Goal: Information Seeking & Learning: Learn about a topic

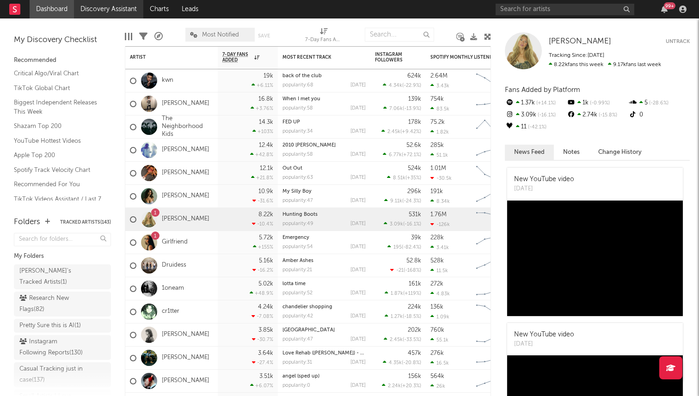
click at [104, 10] on link "Discovery Assistant" at bounding box center [108, 9] width 69 height 18
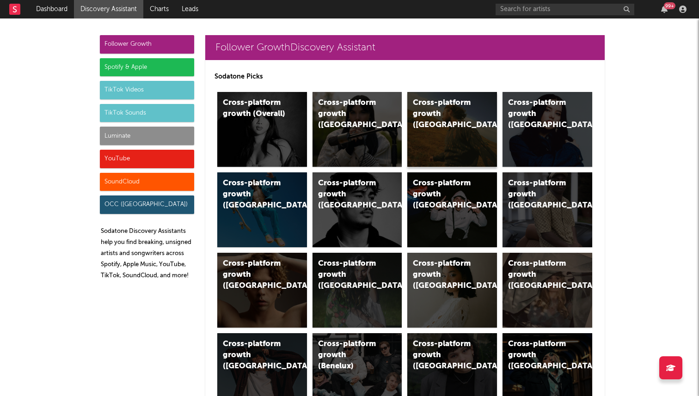
click at [431, 130] on div "Cross-platform growth (US)" at bounding box center [452, 129] width 90 height 75
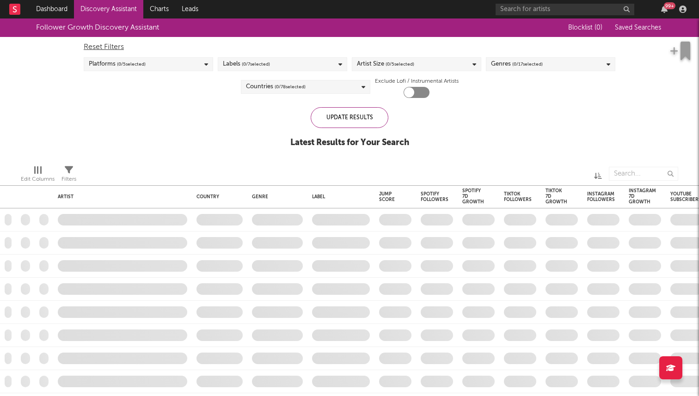
checkbox input "true"
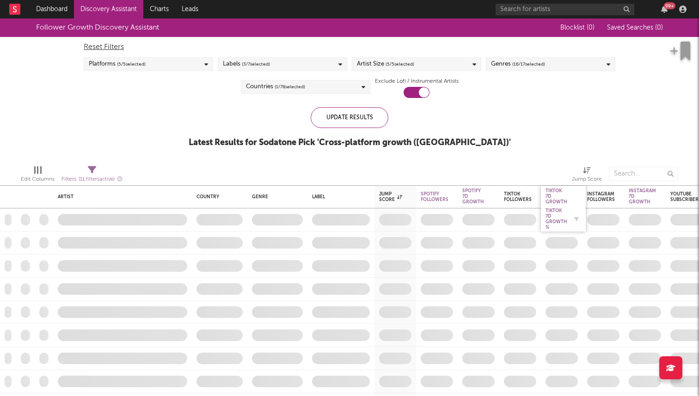
click at [444, 219] on div "Tiktok 7D Growth %" at bounding box center [556, 219] width 22 height 22
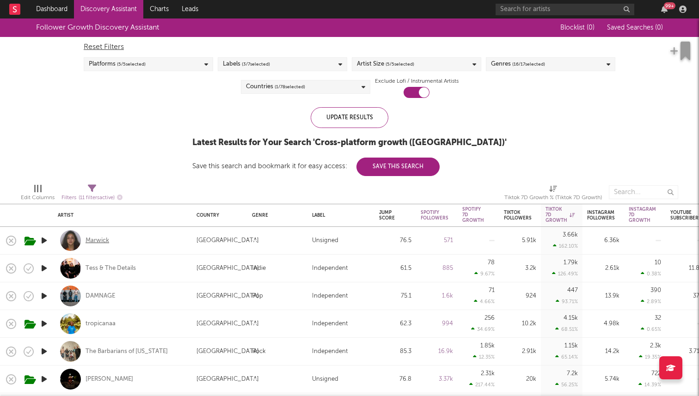
click at [94, 242] on div "Marwick" at bounding box center [98, 241] width 24 height 8
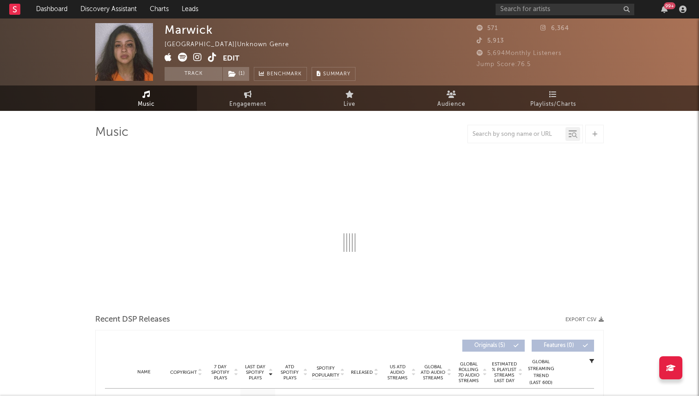
select select "1w"
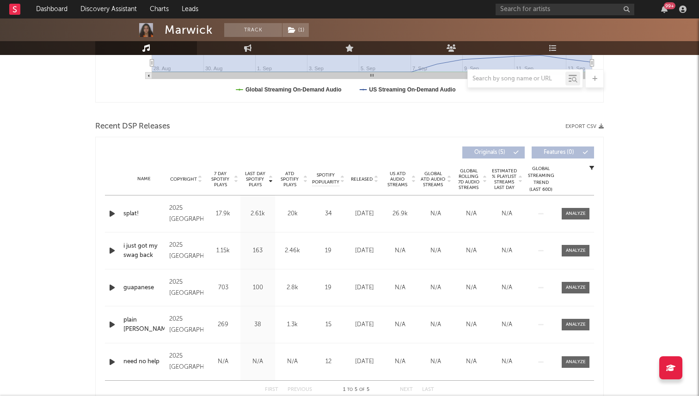
scroll to position [267, 0]
click at [370, 177] on span "Released" at bounding box center [362, 179] width 22 height 6
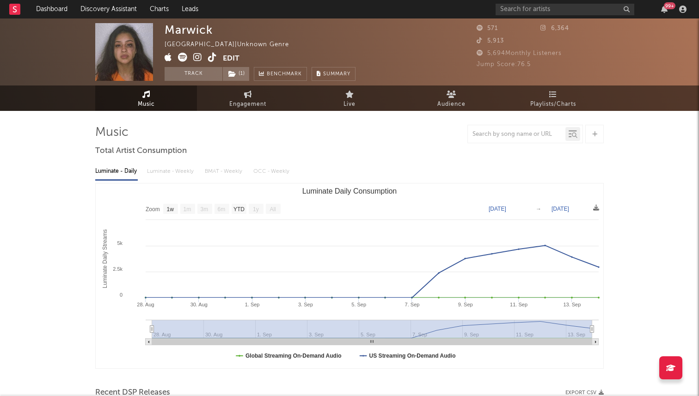
click at [207, 57] on span at bounding box center [194, 59] width 58 height 12
click at [212, 58] on icon at bounding box center [212, 57] width 9 height 9
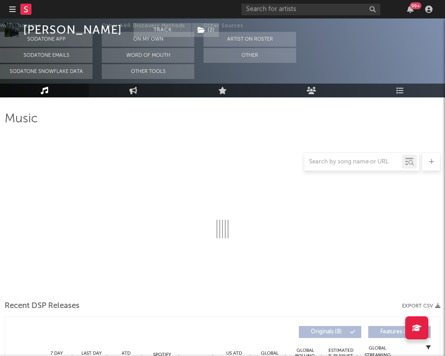
select select "1w"
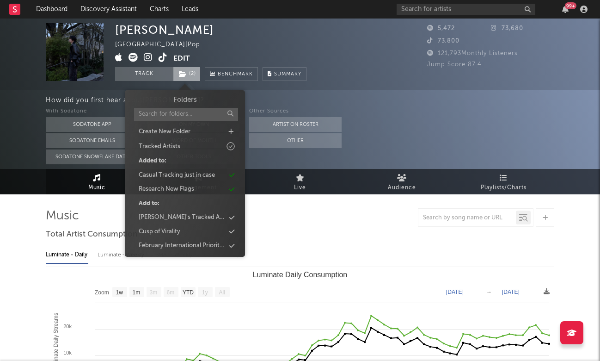
click at [183, 76] on icon at bounding box center [183, 74] width 8 height 6
click at [214, 51] on div "Jack Zhang United States | Pop Edit Track ( 2 ) Benchmark Summary" at bounding box center [210, 52] width 191 height 58
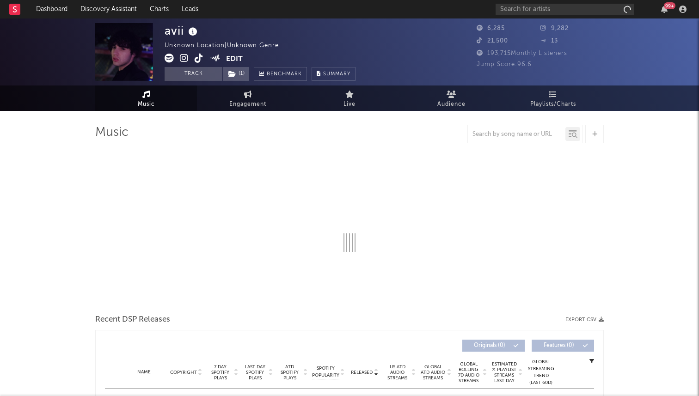
select select "1w"
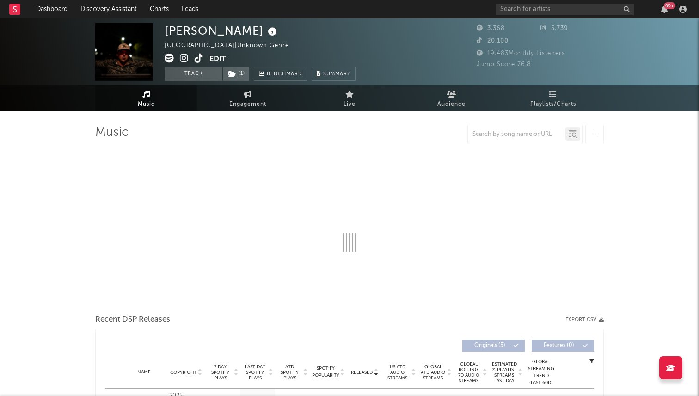
select select "1w"
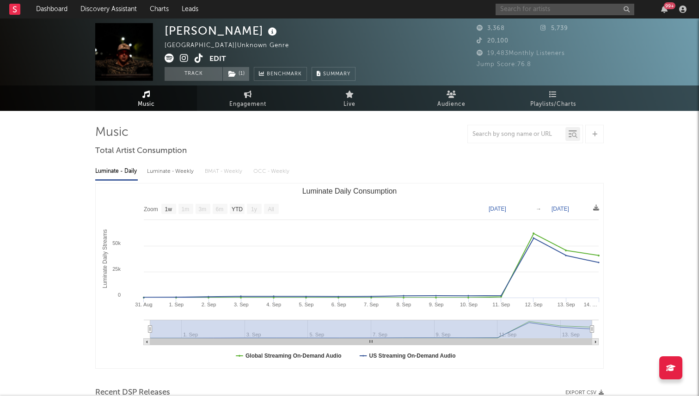
click at [516, 10] on input "text" at bounding box center [564, 10] width 139 height 12
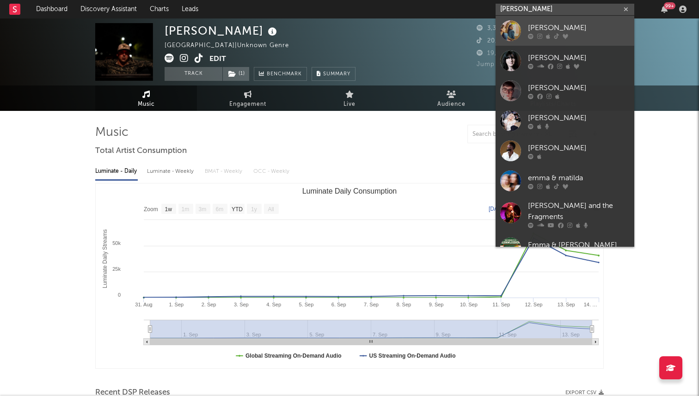
type input "[PERSON_NAME]"
click at [533, 33] on icon at bounding box center [531, 36] width 6 height 6
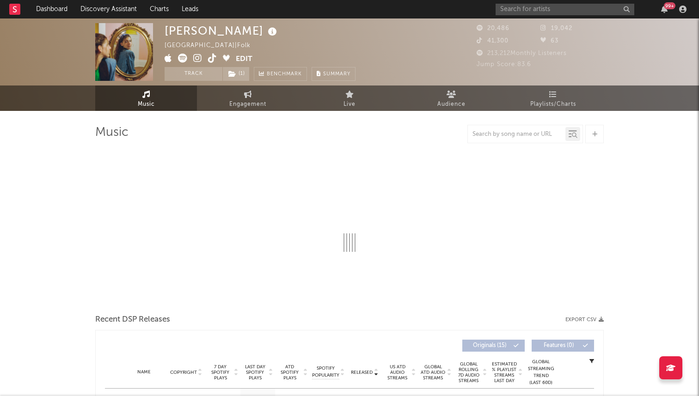
select select "6m"
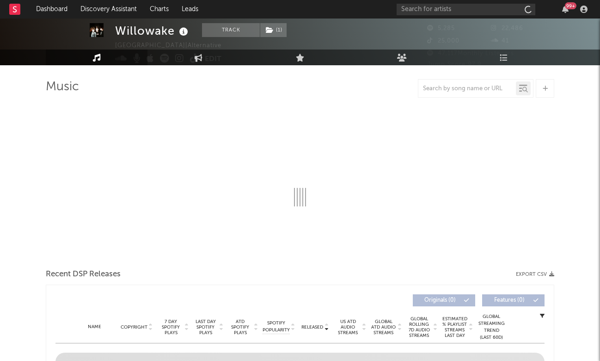
scroll to position [49, 0]
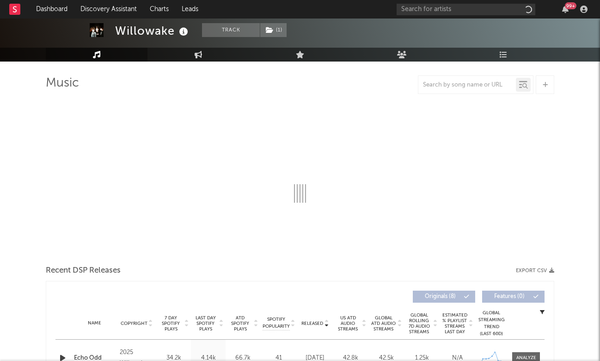
select select "1w"
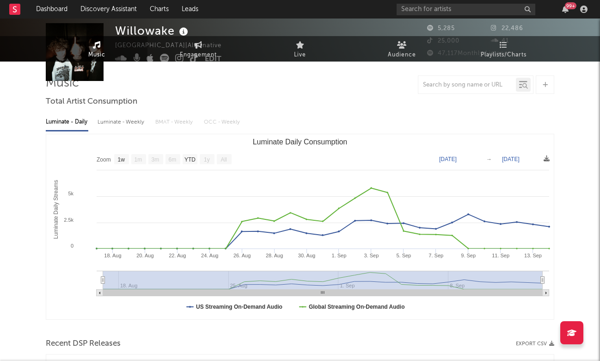
scroll to position [0, 0]
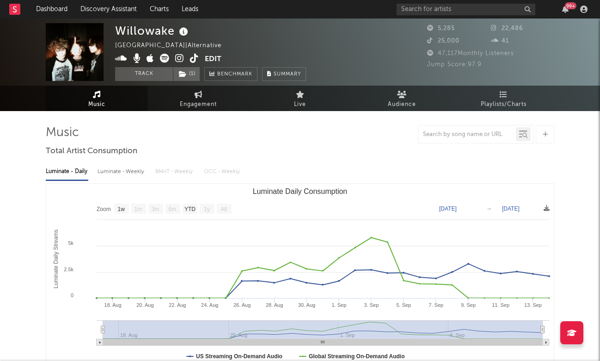
click at [198, 55] on icon at bounding box center [194, 58] width 9 height 9
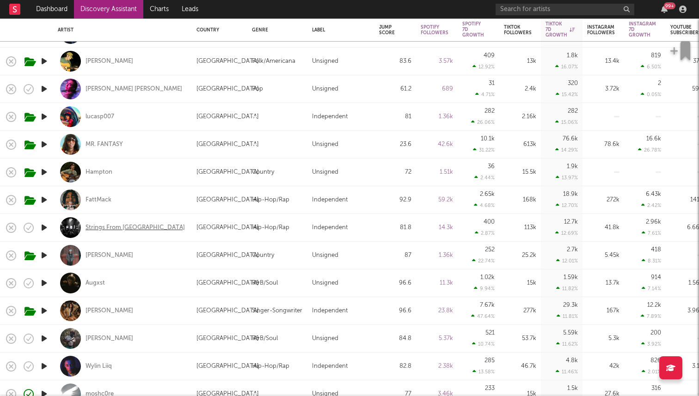
click at [101, 230] on div "Strings From [GEOGRAPHIC_DATA]" at bounding box center [135, 228] width 99 height 8
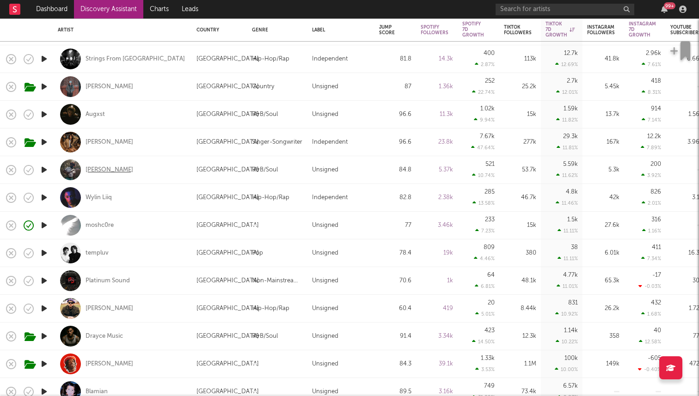
click at [102, 171] on div "[PERSON_NAME]" at bounding box center [110, 170] width 48 height 8
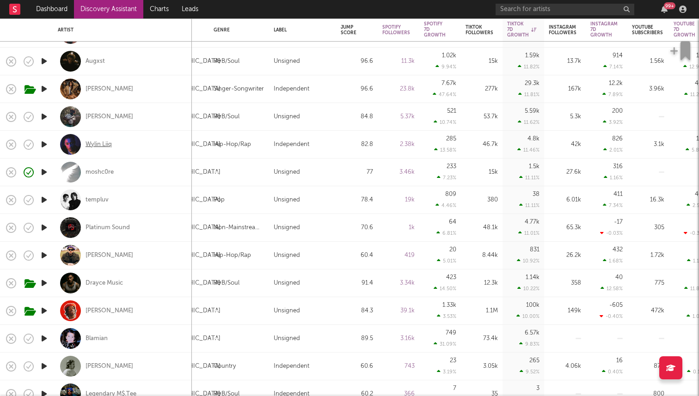
click at [103, 146] on div "Wylin Liiq" at bounding box center [99, 145] width 26 height 8
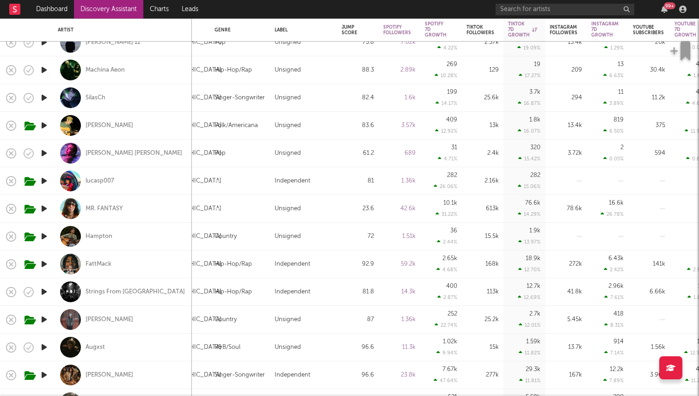
click at [42, 180] on icon "button" at bounding box center [44, 181] width 10 height 12
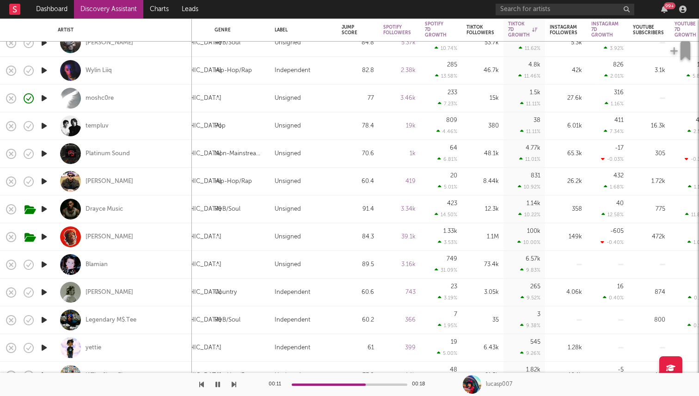
click at [44, 211] on icon "button" at bounding box center [44, 209] width 10 height 12
click at [47, 236] on icon "button" at bounding box center [44, 237] width 10 height 12
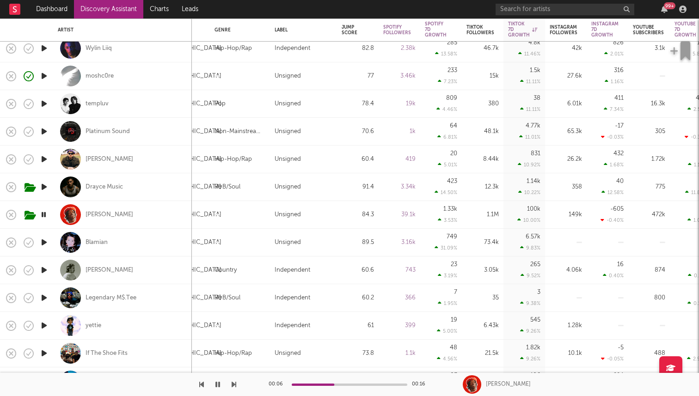
click at [47, 211] on icon "button" at bounding box center [43, 215] width 9 height 12
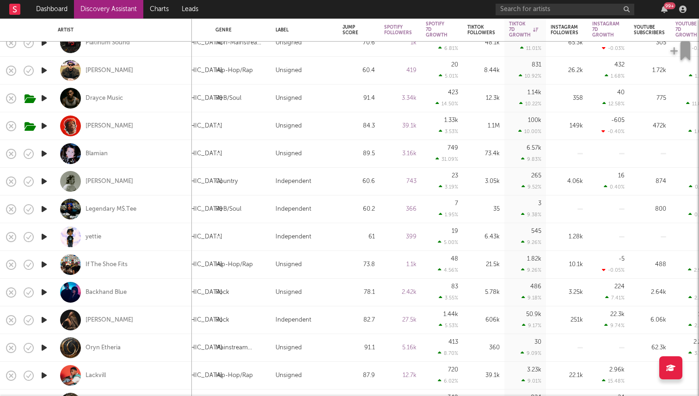
click at [46, 149] on icon "button" at bounding box center [44, 154] width 10 height 12
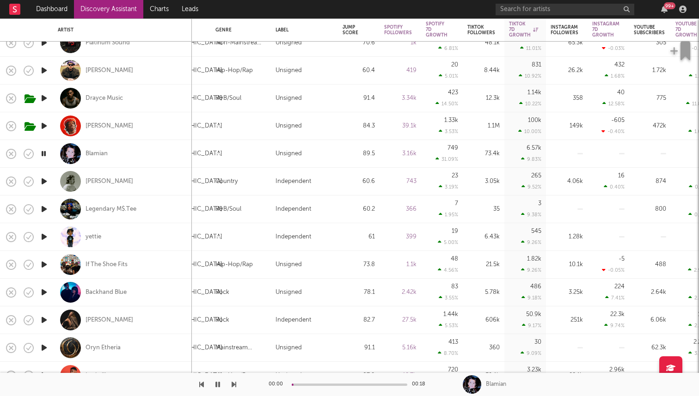
click at [46, 149] on icon "button" at bounding box center [43, 154] width 9 height 12
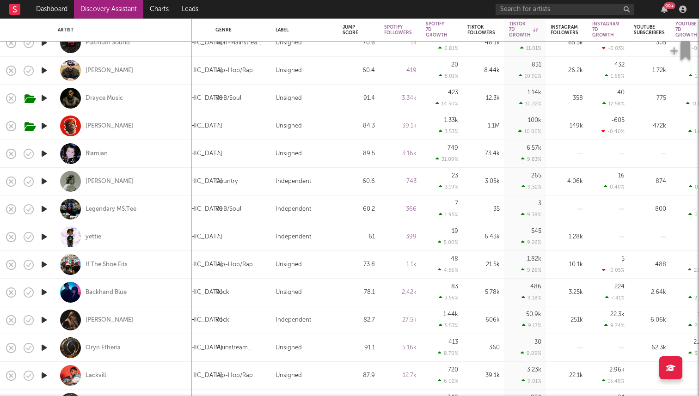
click at [90, 153] on div "Blamian" at bounding box center [97, 154] width 22 height 8
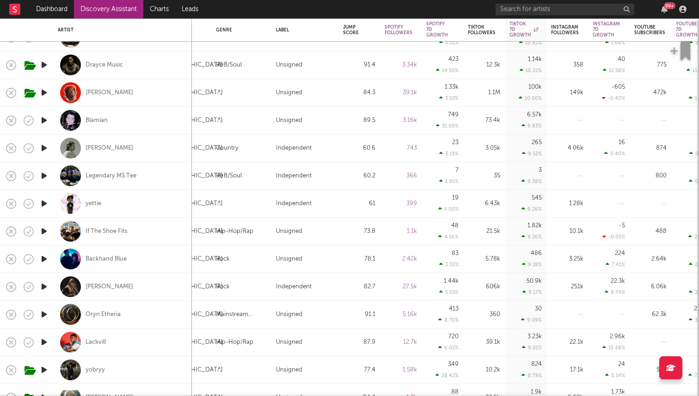
click at [46, 146] on icon "button" at bounding box center [44, 148] width 10 height 12
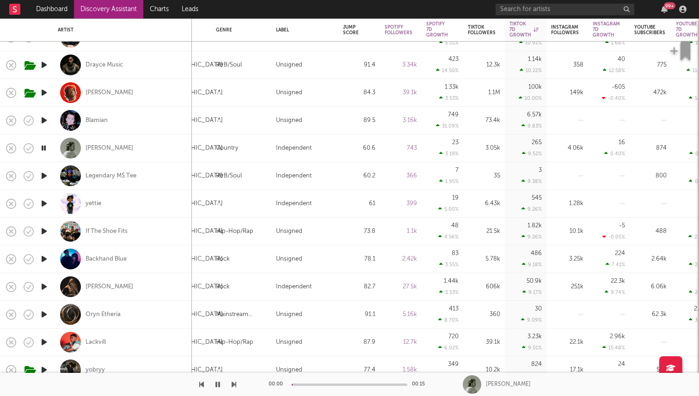
click at [46, 146] on icon "button" at bounding box center [43, 148] width 9 height 12
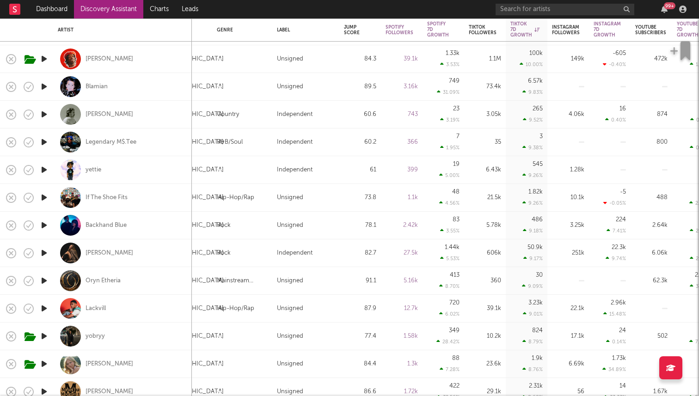
click at [47, 196] on icon "button" at bounding box center [44, 198] width 10 height 12
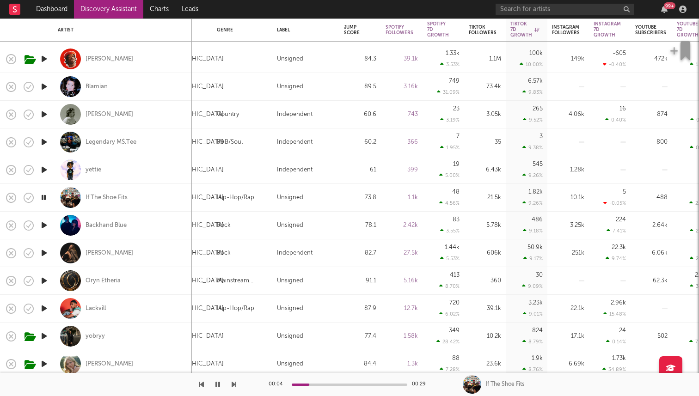
click at [47, 196] on icon "button" at bounding box center [43, 198] width 9 height 12
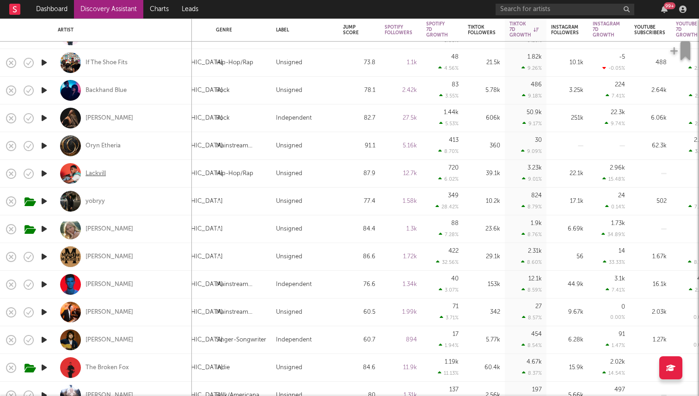
click at [93, 173] on div "Lackvill" at bounding box center [96, 174] width 20 height 8
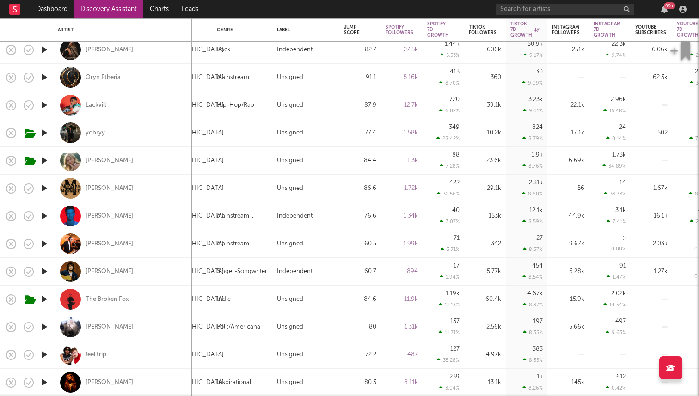
click at [107, 162] on div "Addison Rose" at bounding box center [110, 161] width 48 height 8
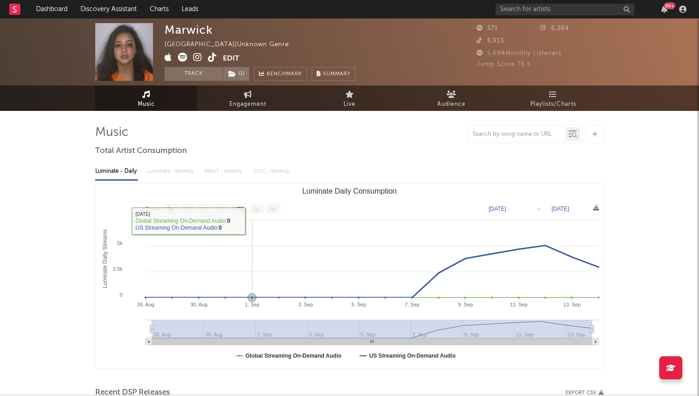
select select "1w"
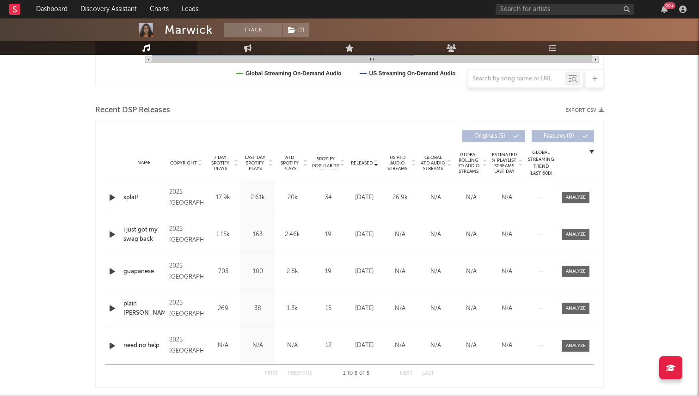
scroll to position [287, 0]
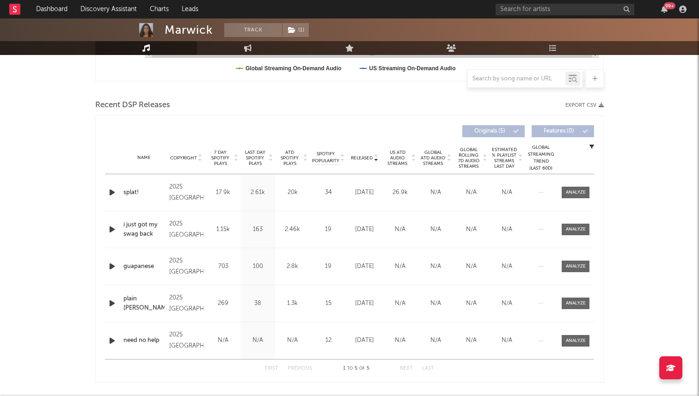
click at [217, 156] on span "7 Day Spotify Plays" at bounding box center [220, 158] width 24 height 17
click at [114, 193] on icon "button" at bounding box center [112, 193] width 10 height 12
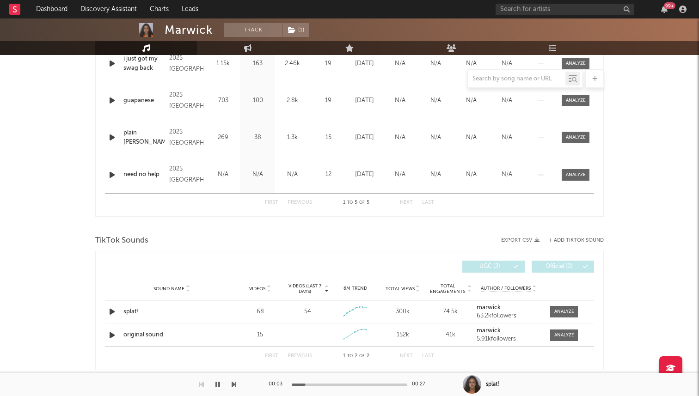
scroll to position [559, 0]
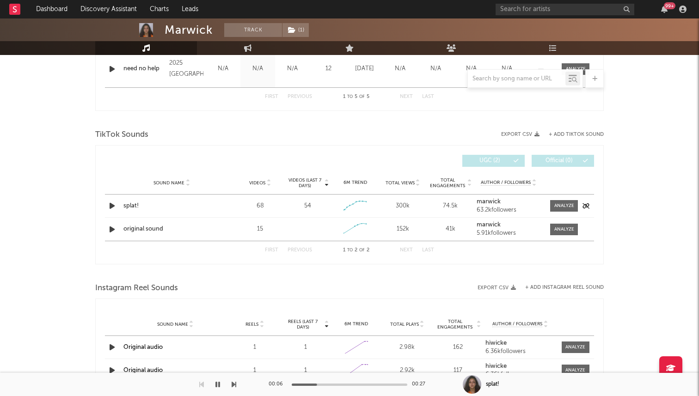
click at [548, 202] on div at bounding box center [561, 206] width 32 height 12
click at [555, 201] on span at bounding box center [564, 206] width 28 height 12
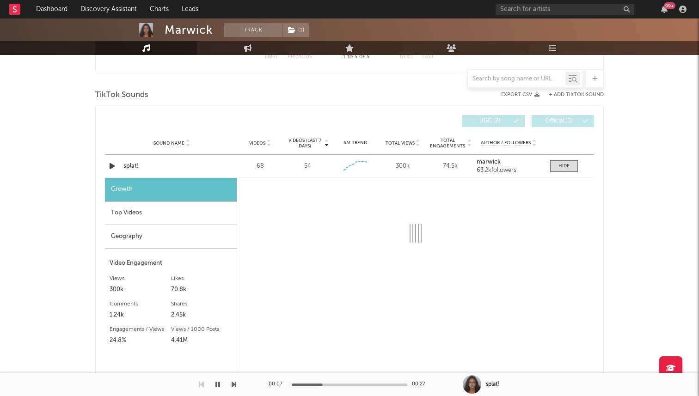
select select "1w"
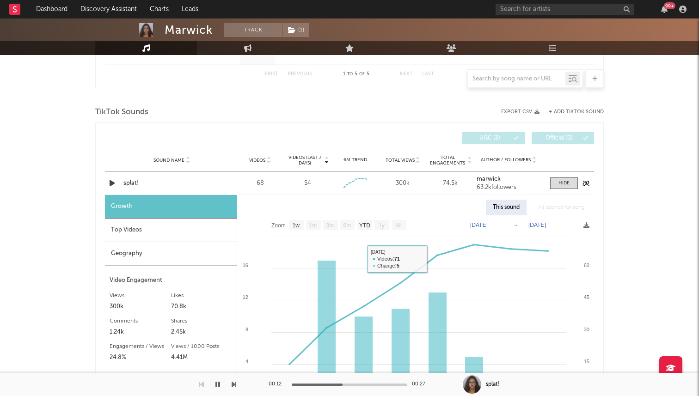
scroll to position [577, 0]
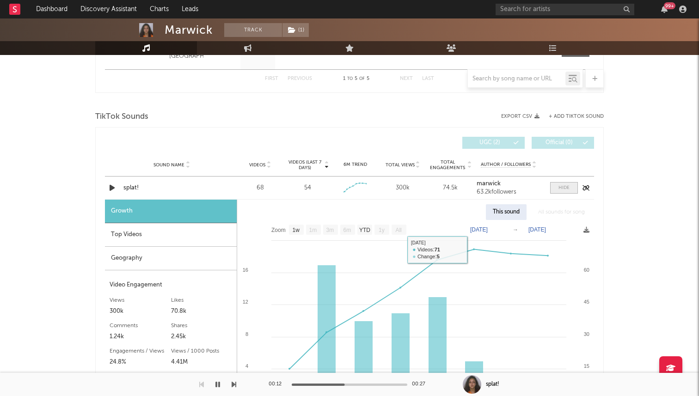
click at [559, 191] on span at bounding box center [564, 188] width 28 height 12
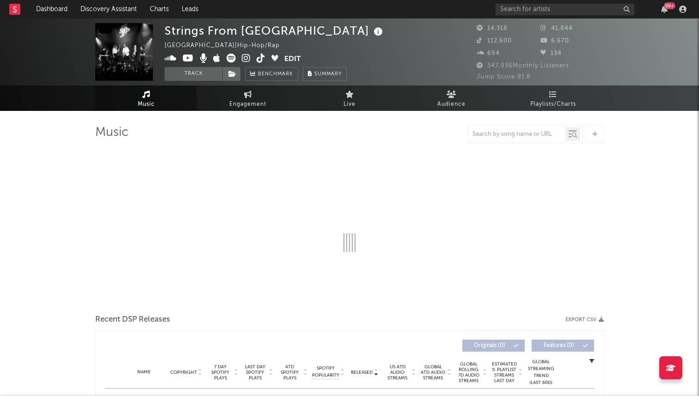
select select "6m"
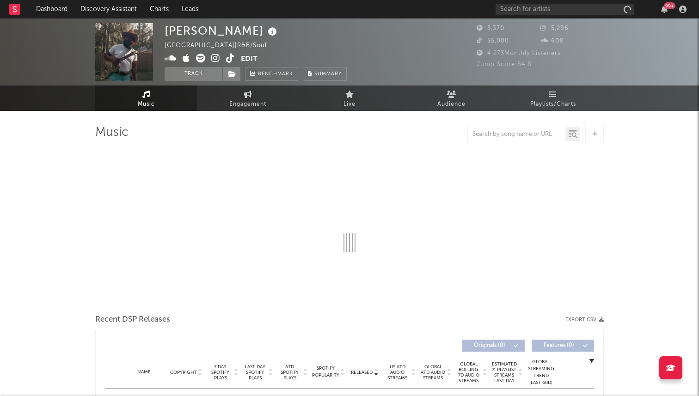
select select "1w"
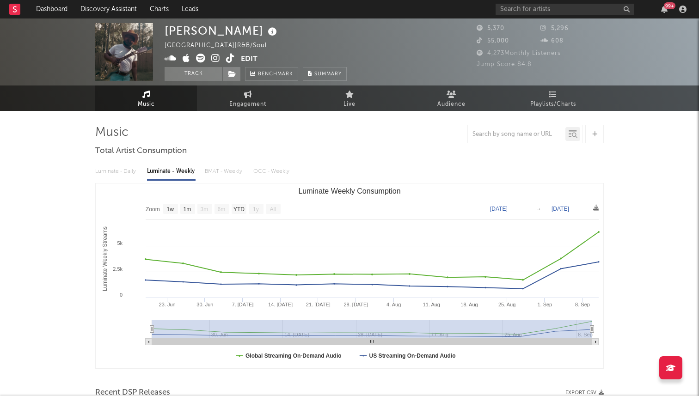
click at [227, 54] on icon at bounding box center [230, 58] width 9 height 9
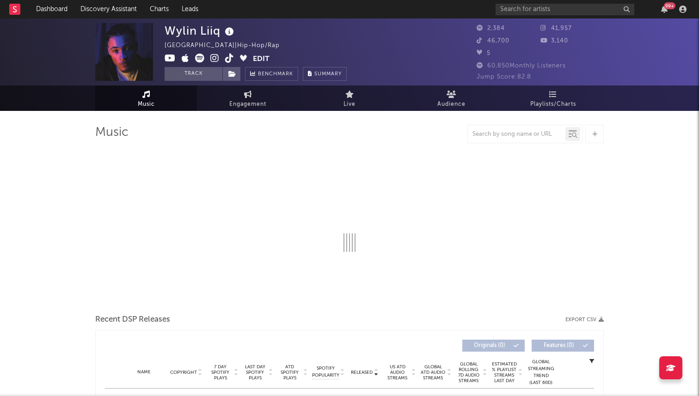
select select "1w"
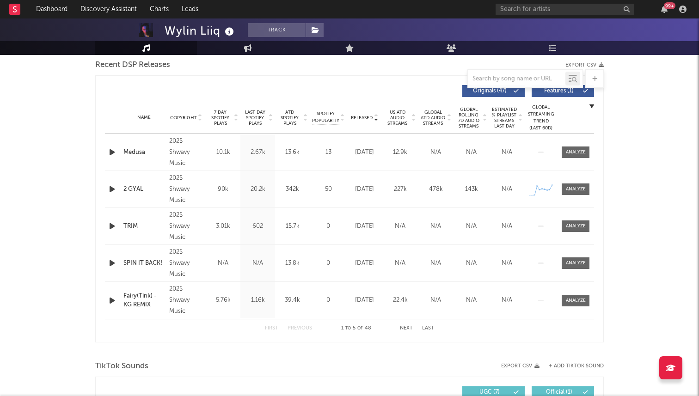
scroll to position [314, 0]
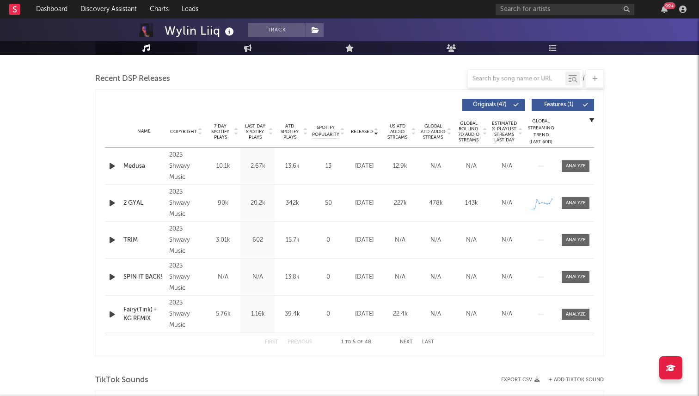
click at [216, 130] on span "7 Day Spotify Plays" at bounding box center [220, 131] width 24 height 17
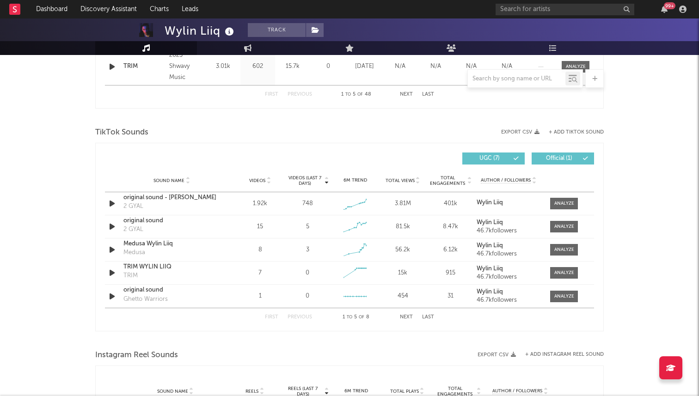
scroll to position [575, 0]
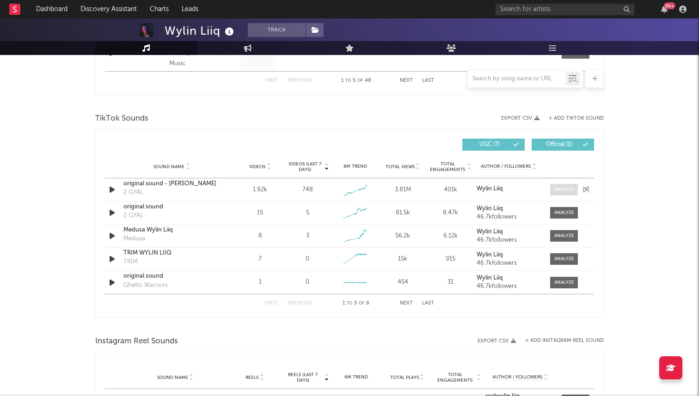
click at [563, 188] on div at bounding box center [564, 189] width 20 height 7
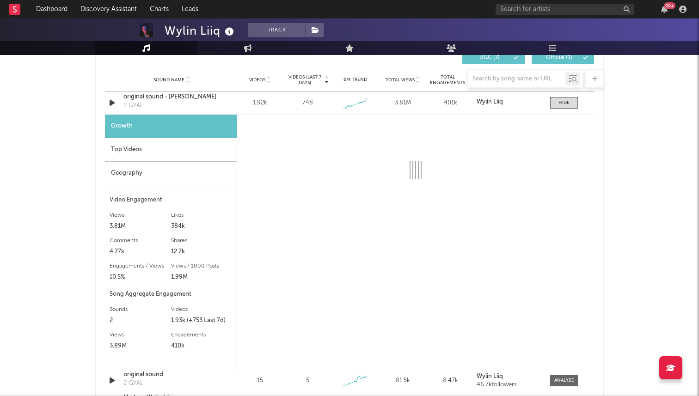
select select "1w"
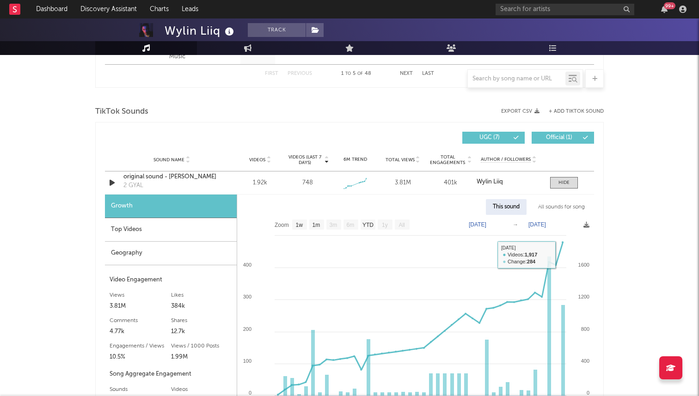
scroll to position [571, 0]
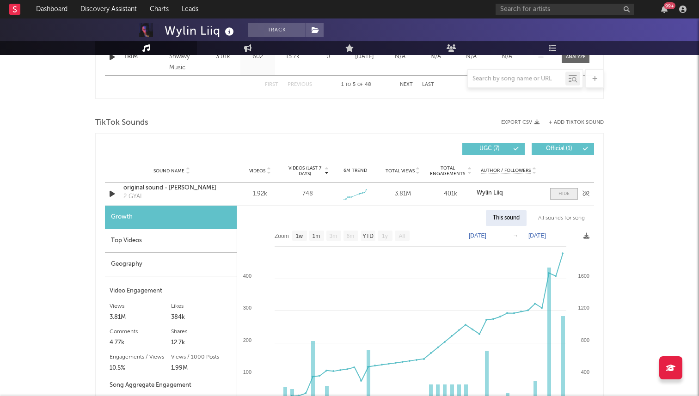
click at [563, 195] on div at bounding box center [563, 193] width 11 height 7
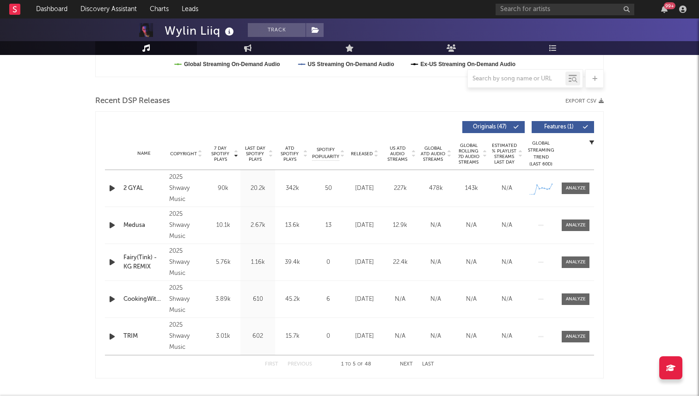
scroll to position [291, 0]
click at [114, 194] on icon "button" at bounding box center [112, 189] width 10 height 12
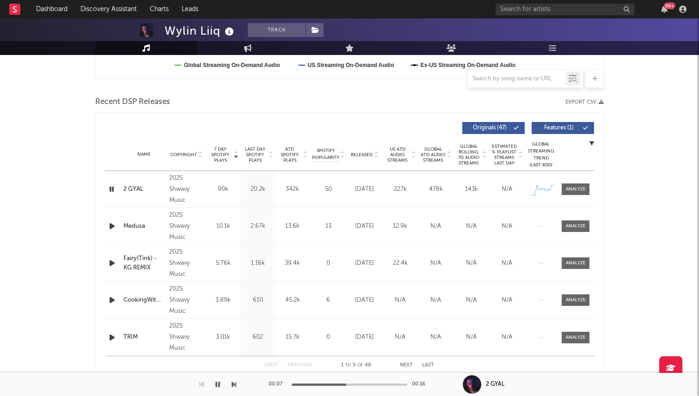
click at [110, 189] on icon "button" at bounding box center [111, 189] width 9 height 12
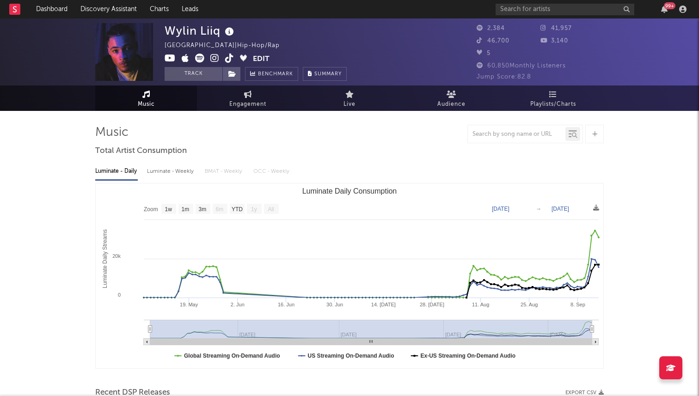
click at [226, 54] on icon at bounding box center [229, 58] width 9 height 9
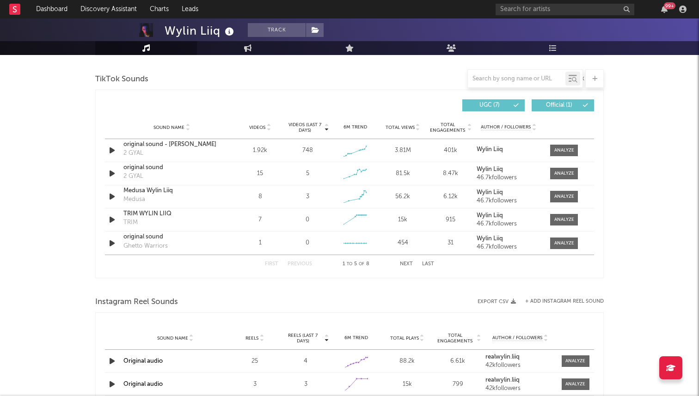
scroll to position [607, 0]
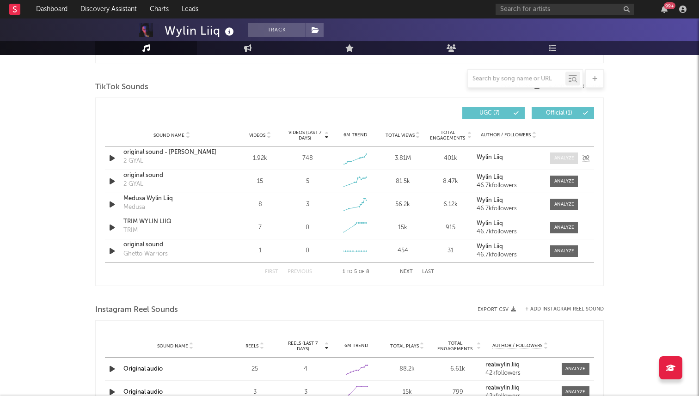
click at [562, 157] on div at bounding box center [564, 158] width 20 height 7
select select "1w"
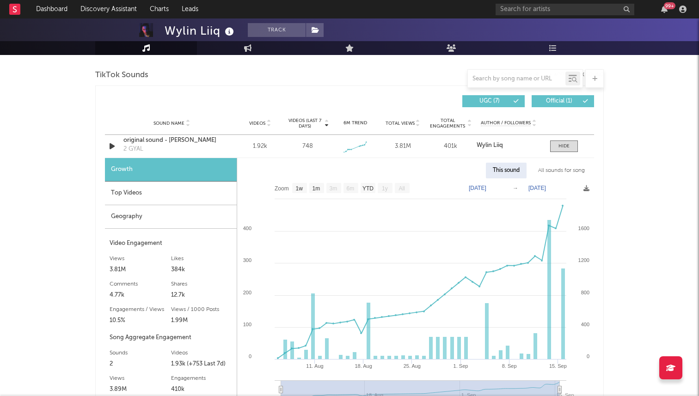
scroll to position [623, 0]
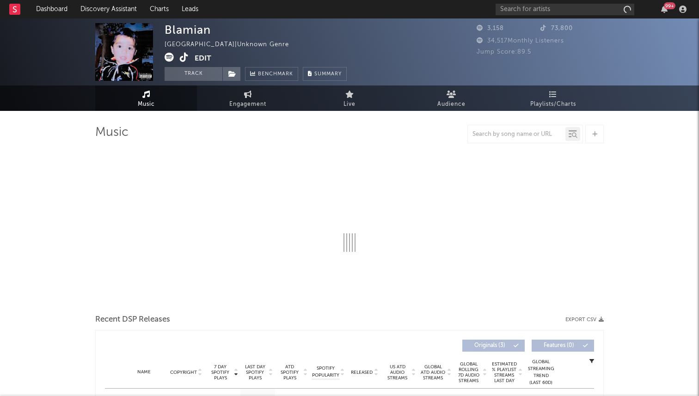
select select "1w"
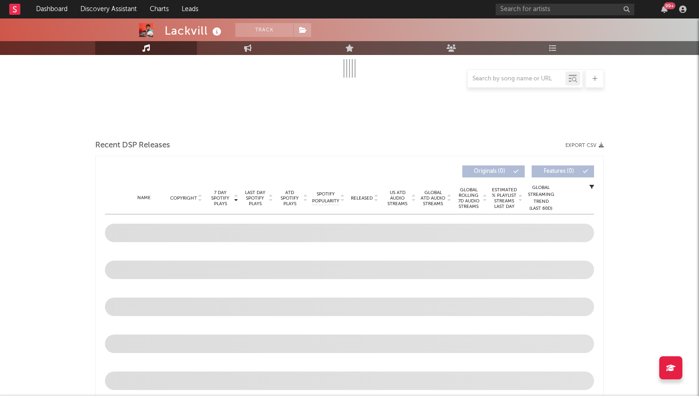
select select "6m"
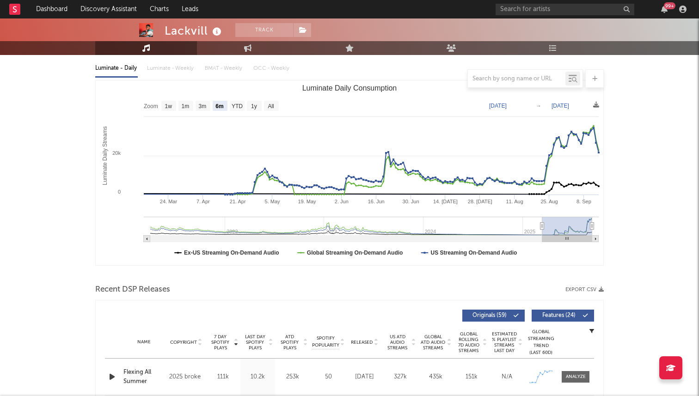
scroll to position [60, 0]
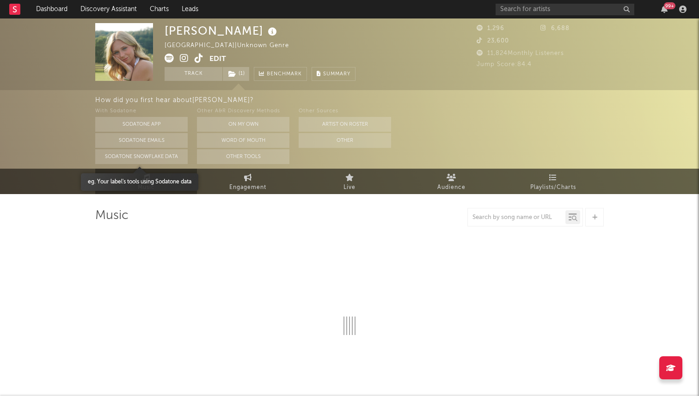
select select "1w"
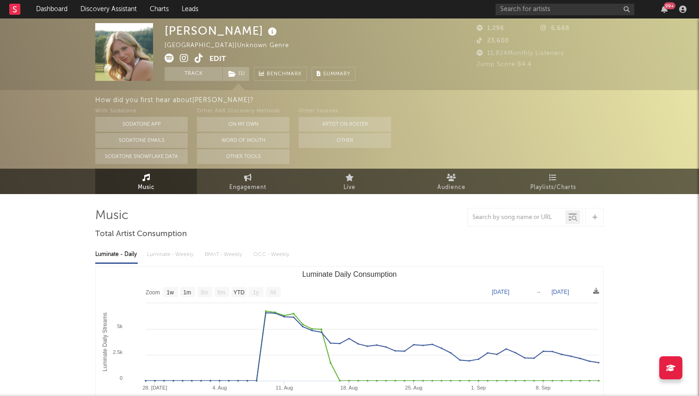
click at [201, 60] on icon at bounding box center [199, 58] width 9 height 9
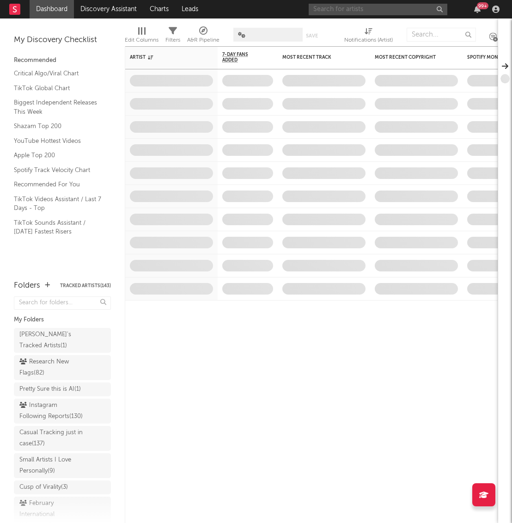
click at [392, 6] on input "text" at bounding box center [378, 10] width 139 height 12
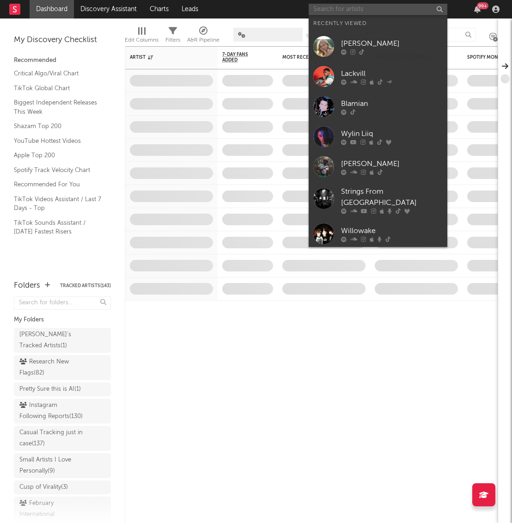
type input "c"
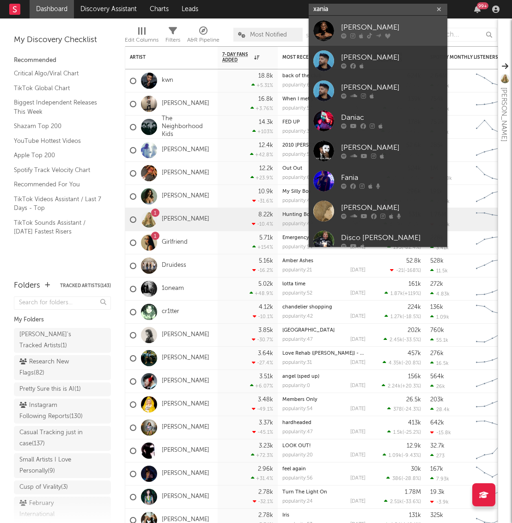
type input "xania"
click at [375, 25] on div "[PERSON_NAME]" at bounding box center [392, 27] width 102 height 11
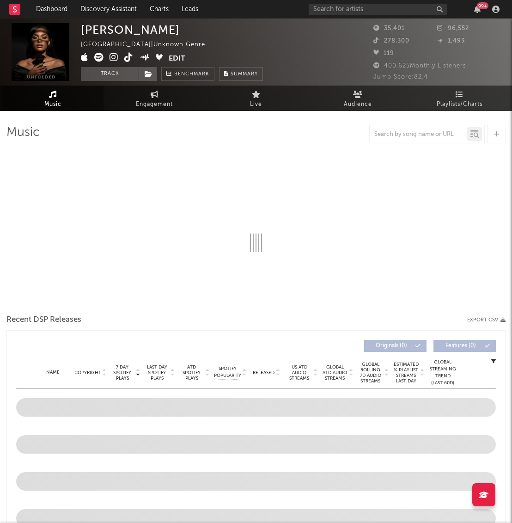
select select "1w"
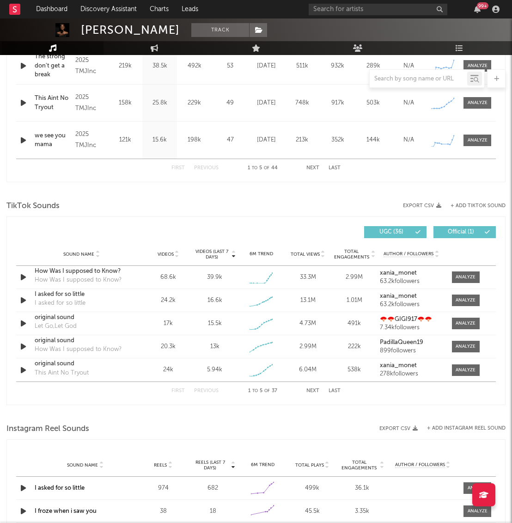
scroll to position [492, 0]
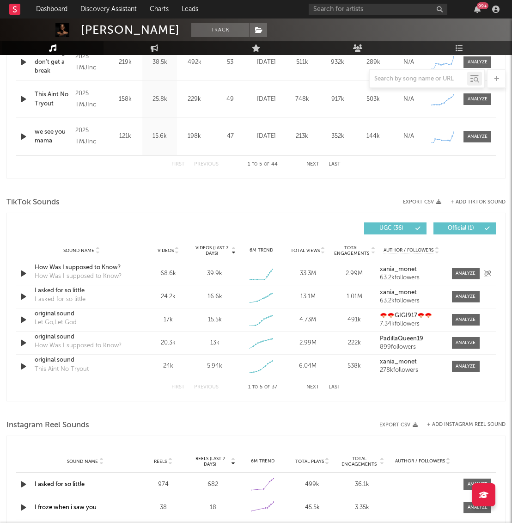
click at [99, 268] on div "How Was I supposed to Know?" at bounding box center [82, 267] width 94 height 9
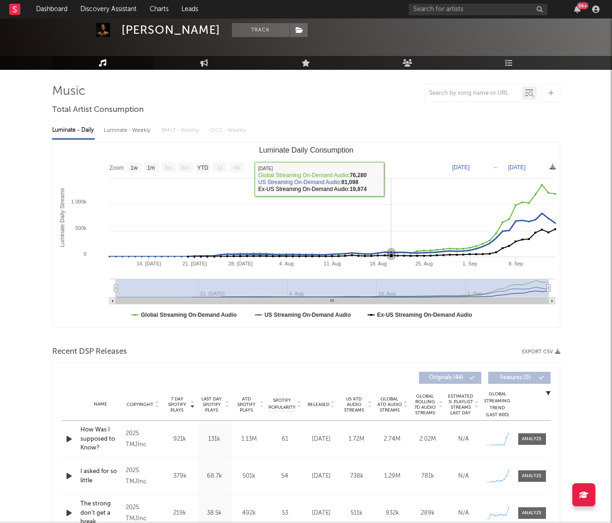
scroll to position [0, 0]
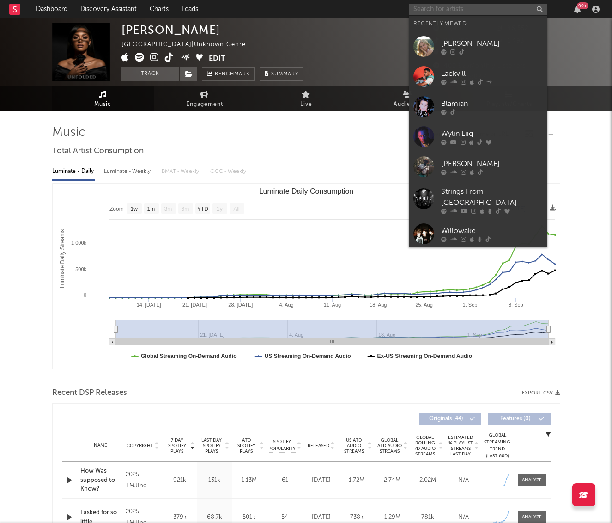
click at [467, 14] on input "text" at bounding box center [478, 10] width 139 height 12
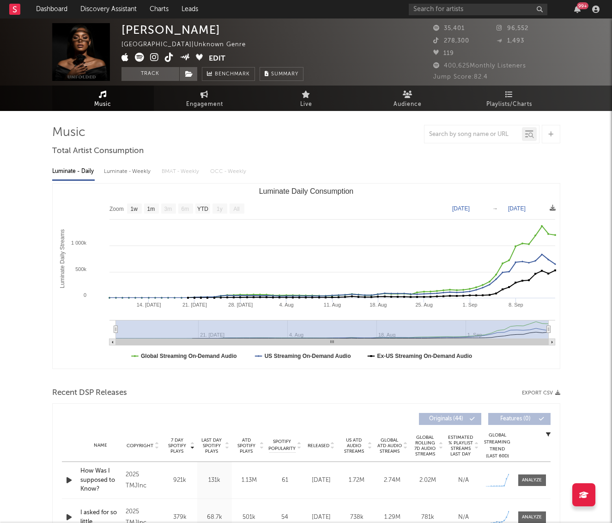
click at [453, 2] on div "99 +" at bounding box center [506, 9] width 194 height 18
click at [423, 8] on input "text" at bounding box center [478, 10] width 139 height 12
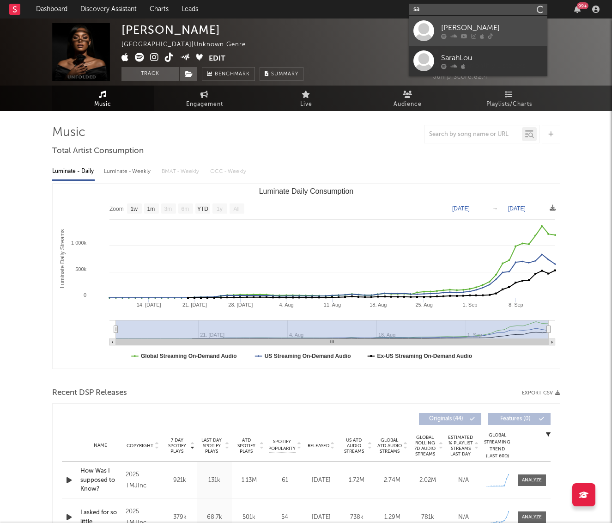
type input "s"
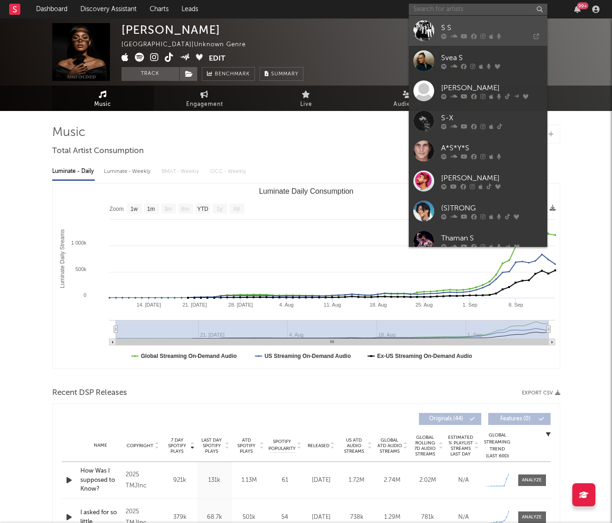
paste input "https://open.spotify.com/artist/1BLuDhATwVggi6ciHsgNNe"
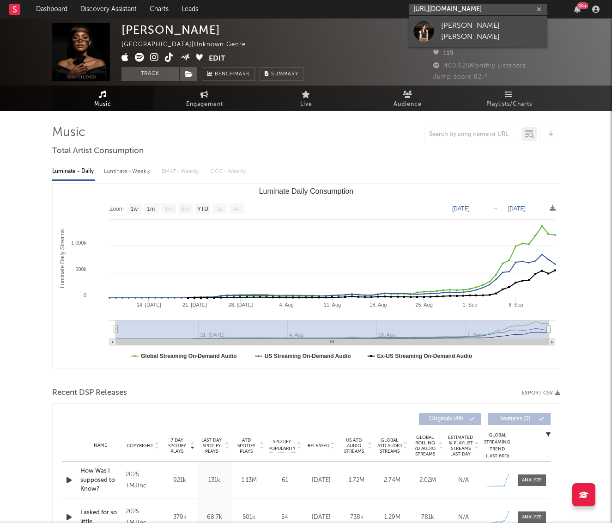
type input "https://open.spotify.com/artist/1BLuDhATwVggi6ciHsgNNe"
click at [438, 27] on link "Sarah Lola" at bounding box center [478, 31] width 139 height 31
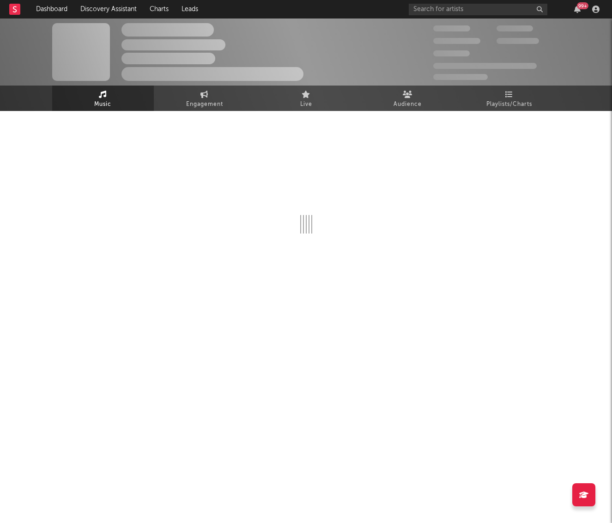
select select "1w"
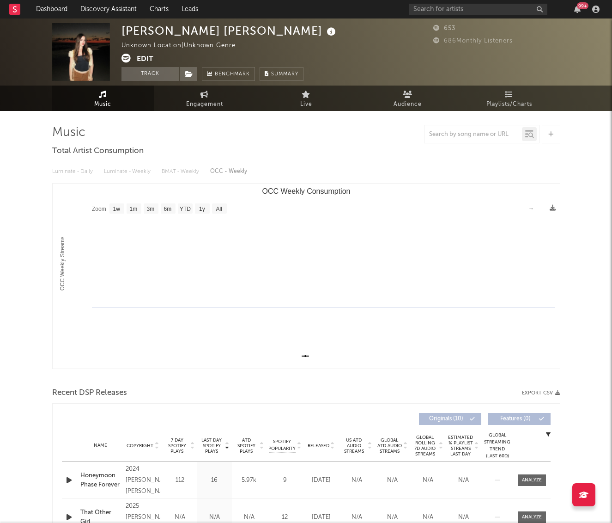
click at [147, 55] on button "Edit" at bounding box center [145, 60] width 17 height 12
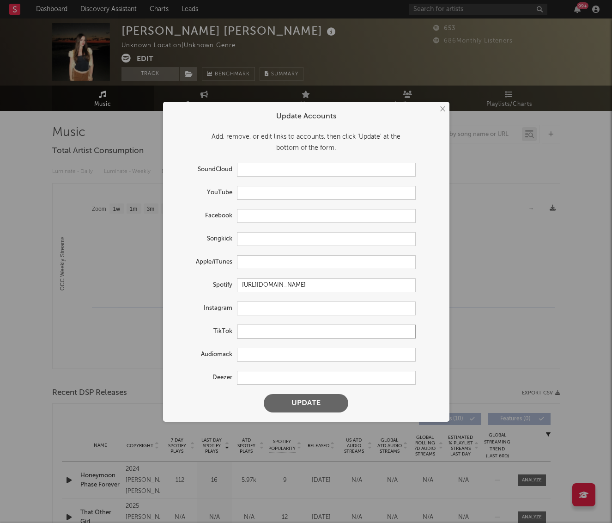
click at [249, 336] on input "text" at bounding box center [326, 331] width 179 height 14
paste input "https://www.tiktok.com/@sarahlolamusic?_t=ZT-8zmbhh7IPOQ&_r=1"
click at [264, 394] on button "Update" at bounding box center [306, 403] width 85 height 18
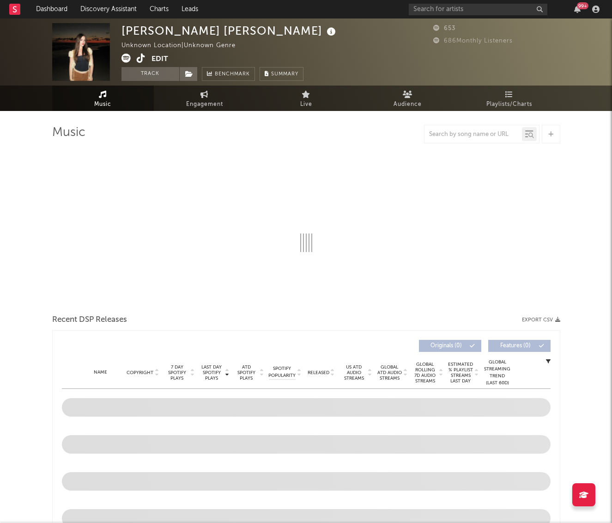
type input "https://www.tiktok.com/share/user/6952602978893595654"
select select "1w"
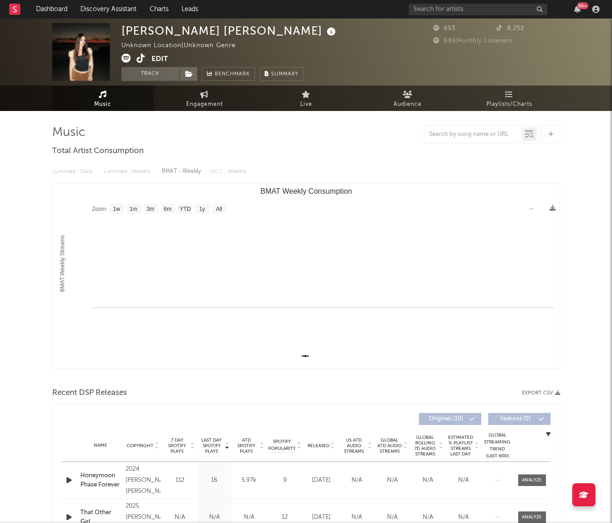
click at [158, 60] on button "Edit" at bounding box center [160, 60] width 17 height 12
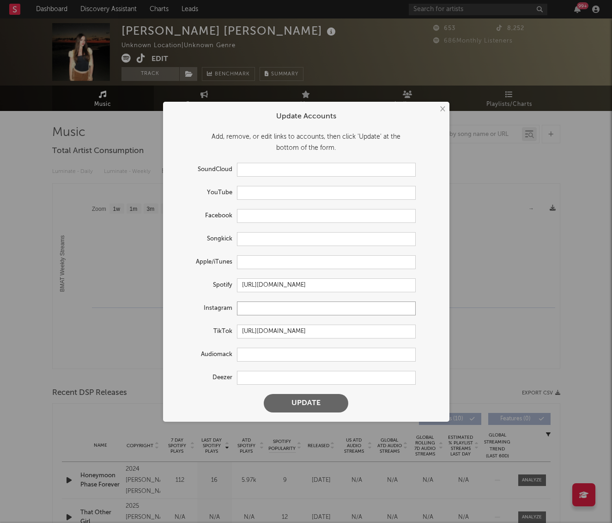
click at [249, 308] on input "text" at bounding box center [326, 308] width 179 height 14
paste input "https://www.instagram.com/sarahlolamusic/"
type input "https://www.instagram.com/sarahlolamusic/"
click at [264, 394] on button "Update" at bounding box center [306, 403] width 85 height 18
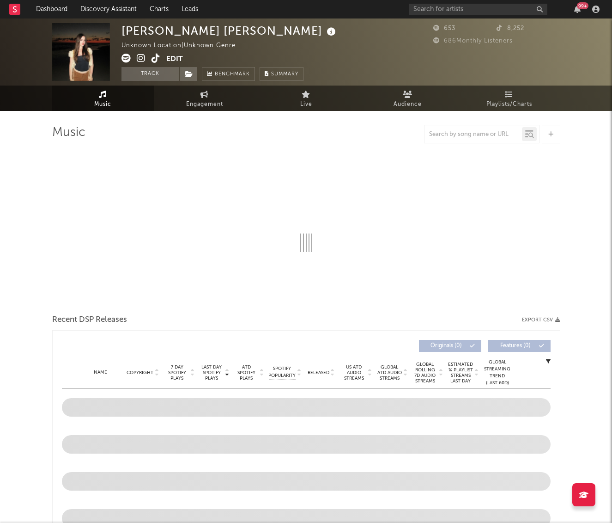
select select "1w"
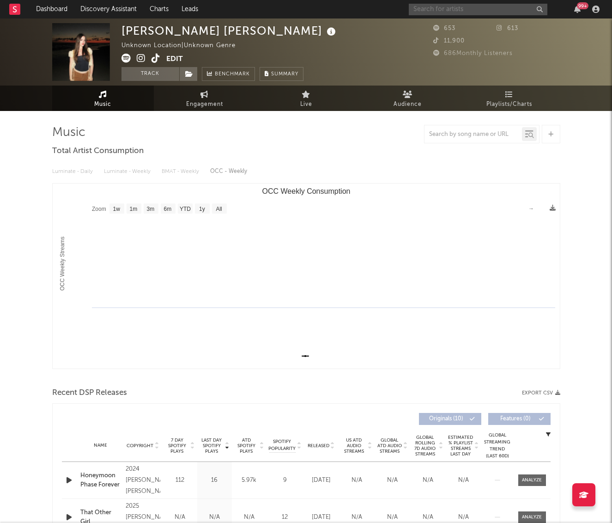
click at [446, 9] on input "text" at bounding box center [478, 10] width 139 height 12
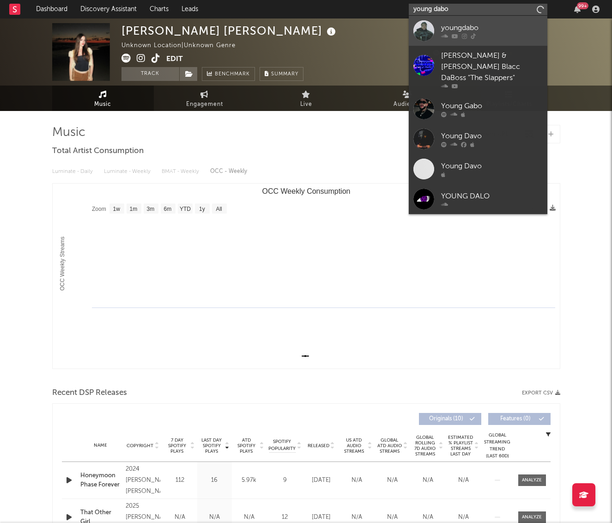
type input "young dabo"
click at [434, 29] on div at bounding box center [424, 30] width 21 height 21
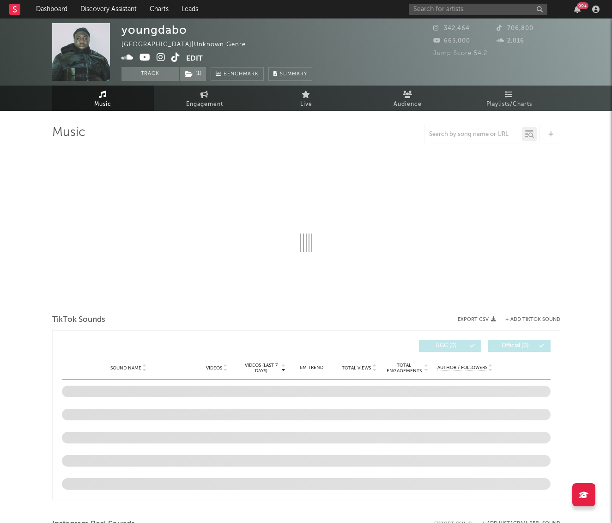
select select "1w"
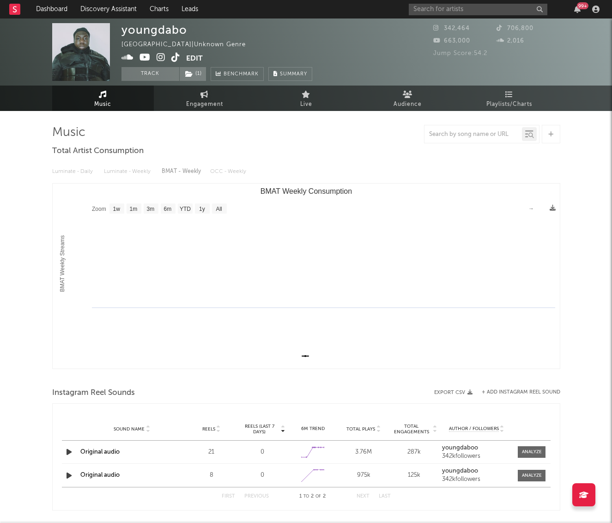
click at [124, 56] on icon at bounding box center [128, 57] width 12 height 9
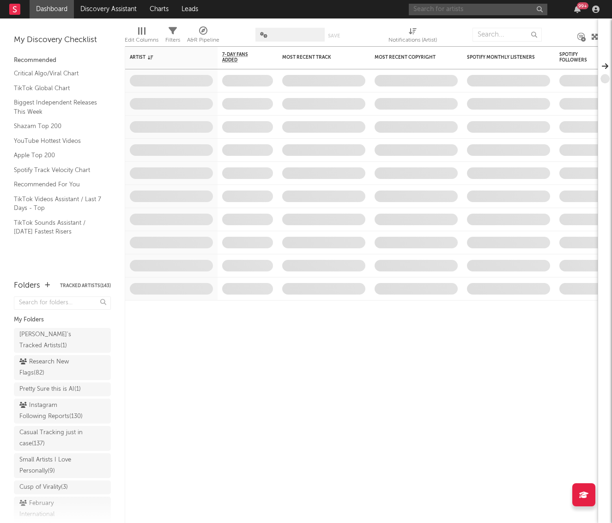
click at [442, 10] on input "text" at bounding box center [478, 10] width 139 height 12
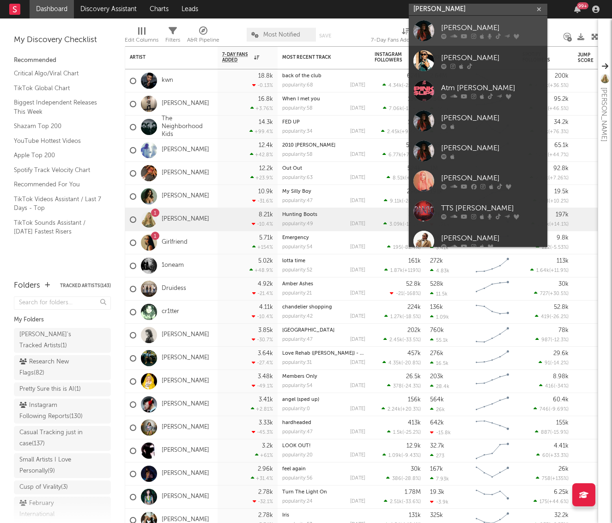
type input "[PERSON_NAME]"
click at [427, 35] on div at bounding box center [424, 30] width 21 height 21
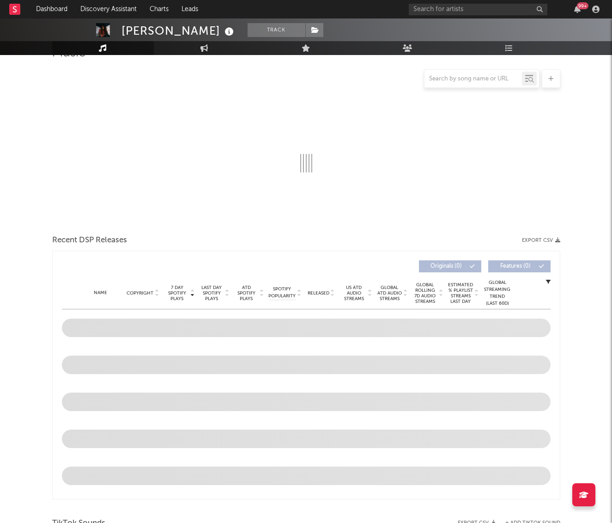
scroll to position [242, 0]
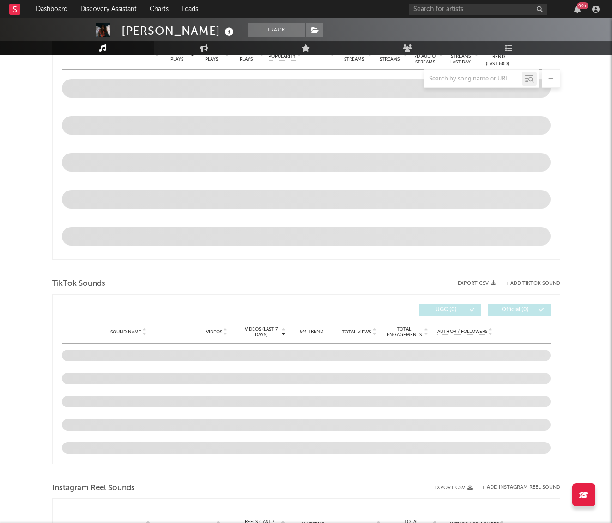
select select "6m"
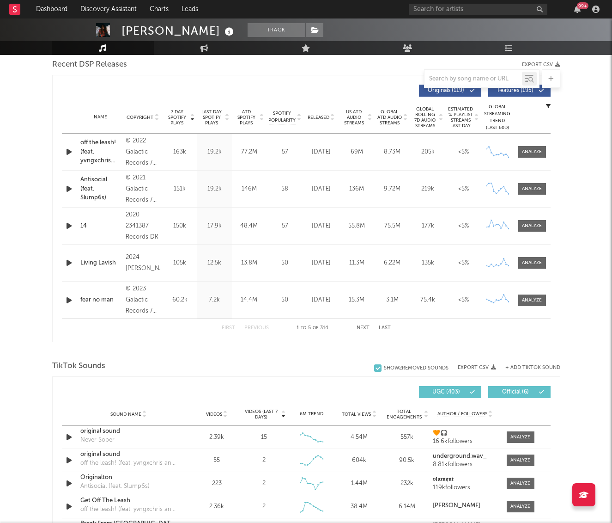
scroll to position [324, 0]
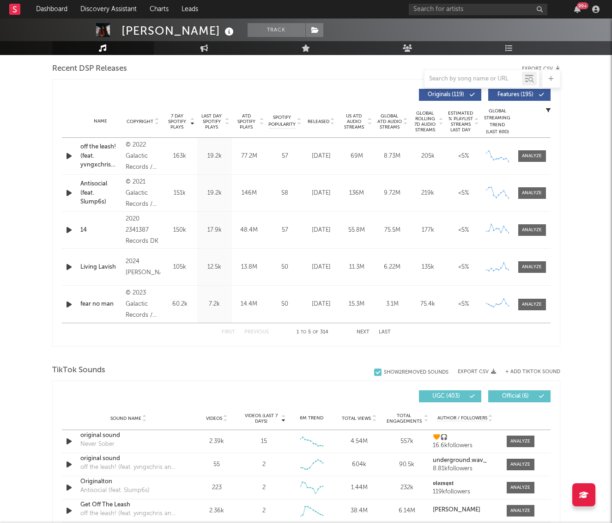
click at [313, 121] on span "Released" at bounding box center [319, 122] width 22 height 6
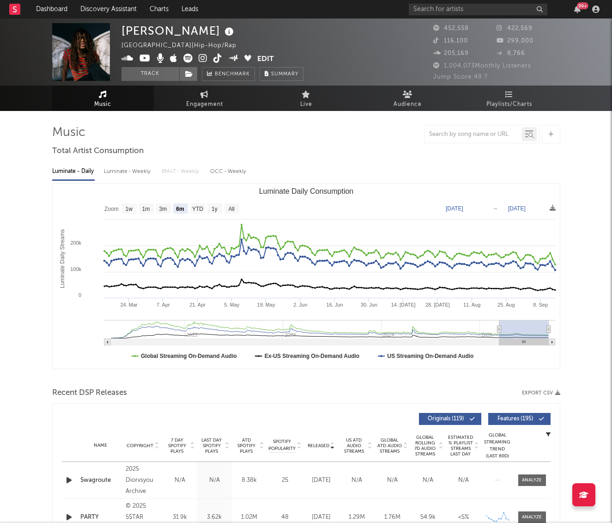
click at [191, 55] on icon at bounding box center [187, 58] width 9 height 9
click at [34, 6] on link "Dashboard" at bounding box center [52, 9] width 44 height 18
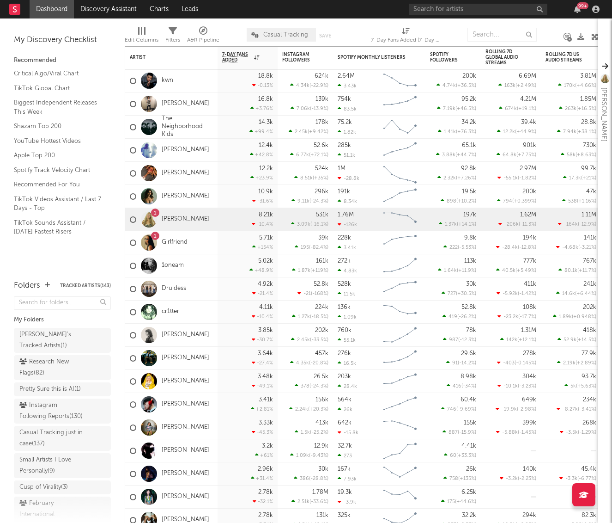
click at [477, 15] on div "99 +" at bounding box center [506, 9] width 194 height 18
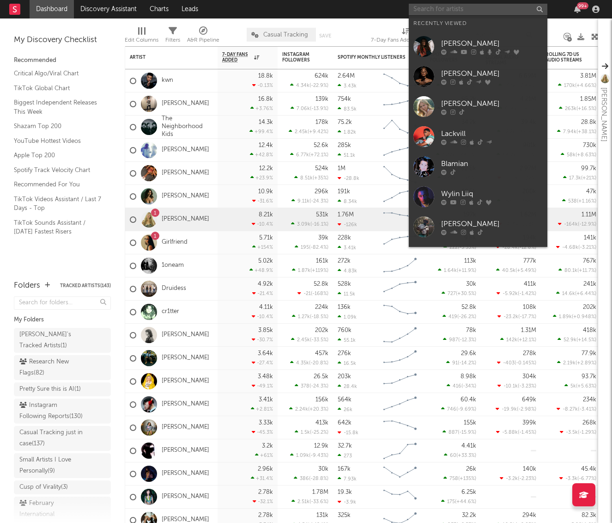
click at [464, 11] on input "text" at bounding box center [478, 10] width 139 height 12
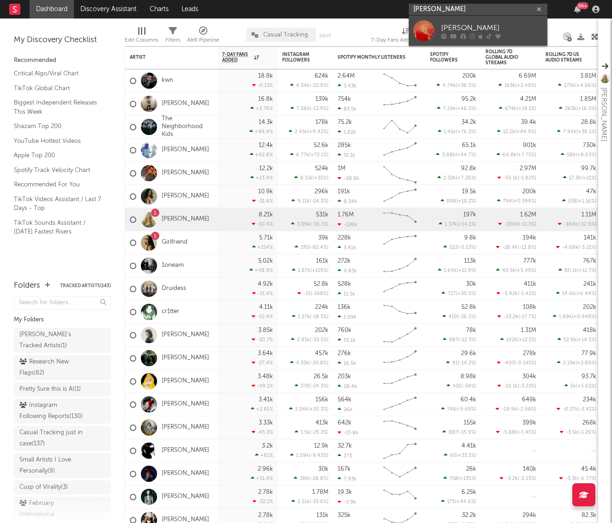
type input "kate kortum"
click at [440, 23] on link "Kate Kortum" at bounding box center [478, 31] width 139 height 30
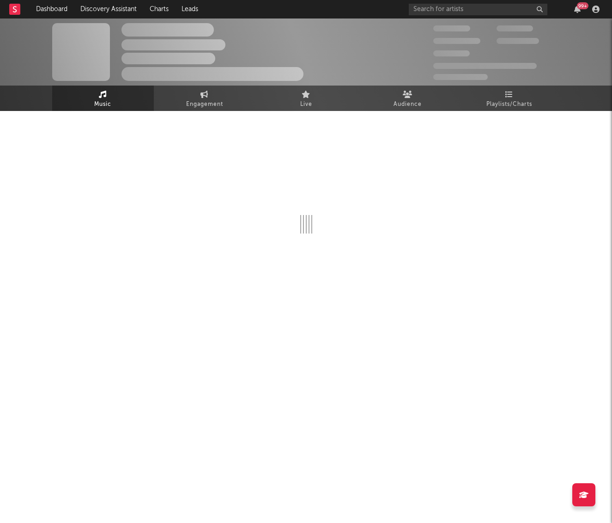
select select "6m"
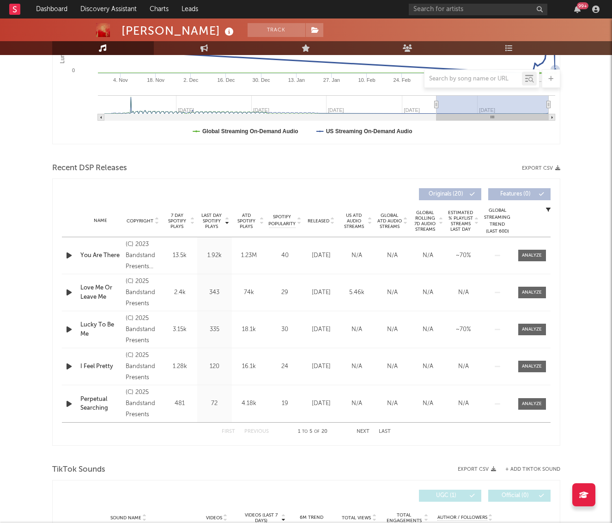
scroll to position [243, 0]
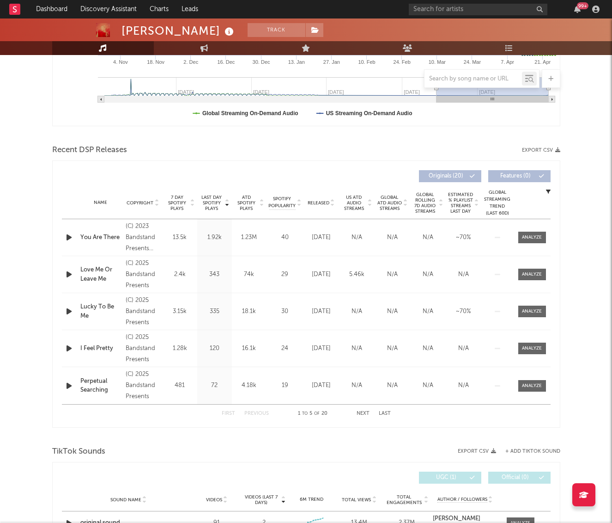
click at [321, 202] on span "Released" at bounding box center [319, 203] width 22 height 6
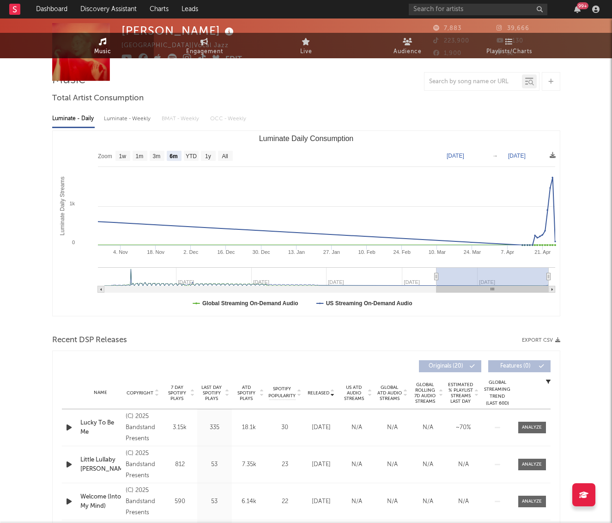
scroll to position [0, 0]
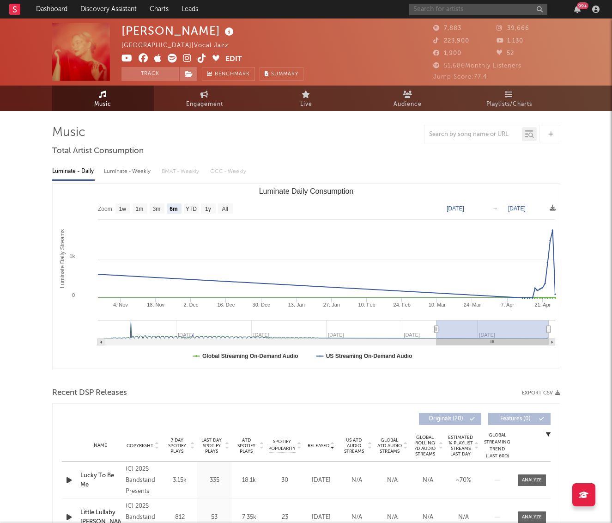
click at [446, 10] on input "text" at bounding box center [478, 10] width 139 height 12
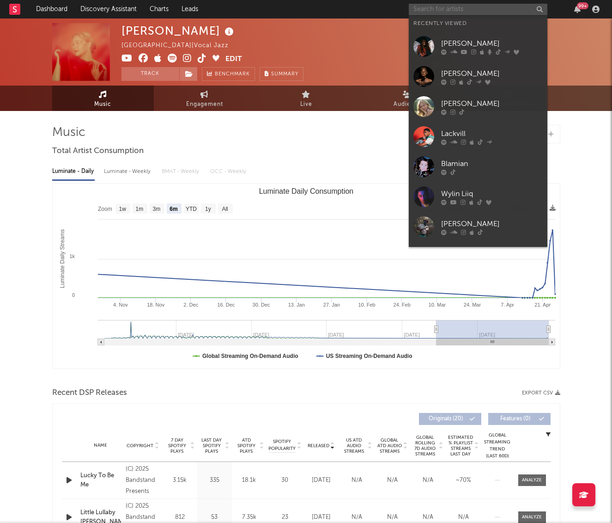
paste input "https://www.tiktok.com/@luke.nickle/video/7549274247907069197?q=charlie%20kirk%…"
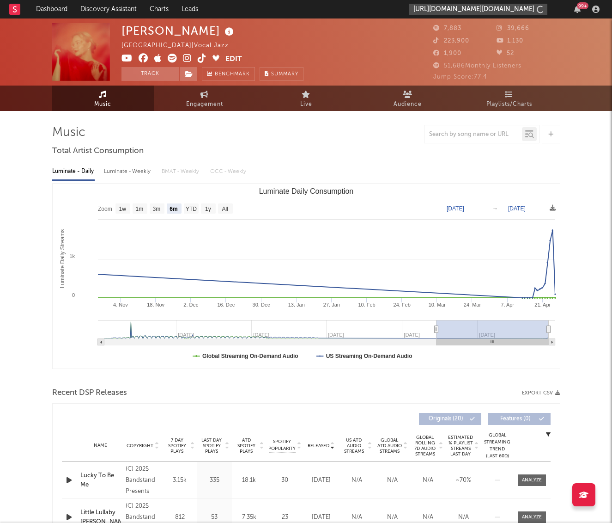
type input "https://www.tiktok.com/@luke.nickle/video/7549274247907069197?q=charlie%20kirk%…"
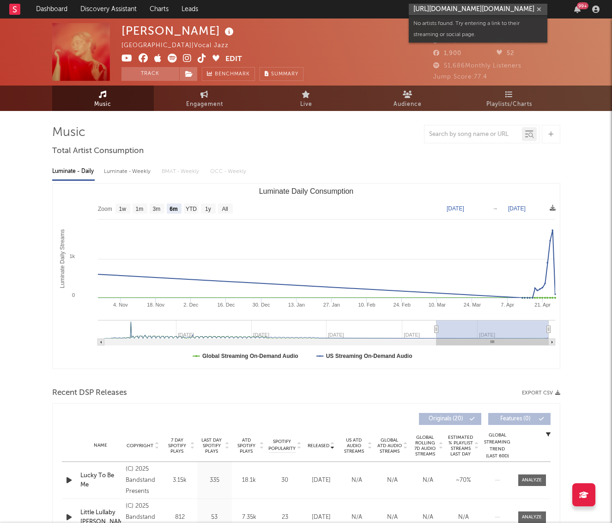
scroll to position [0, 0]
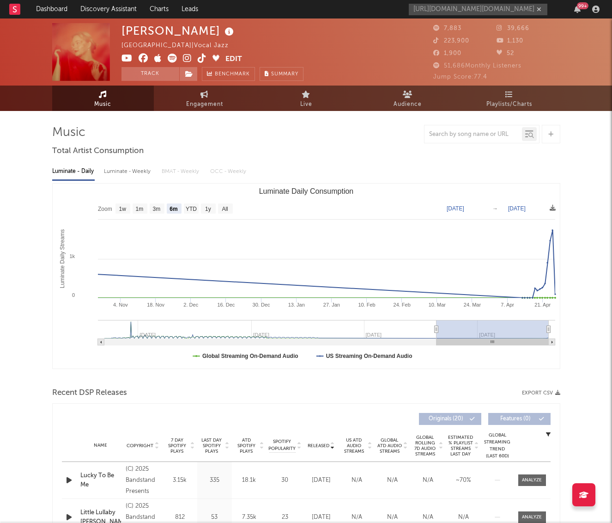
click at [540, 6] on icon "button" at bounding box center [539, 9] width 5 height 6
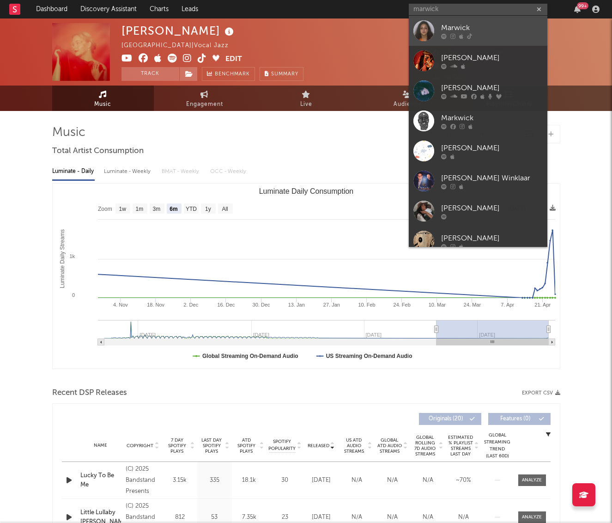
type input "marwick"
click at [436, 23] on link "Marwick" at bounding box center [478, 31] width 139 height 30
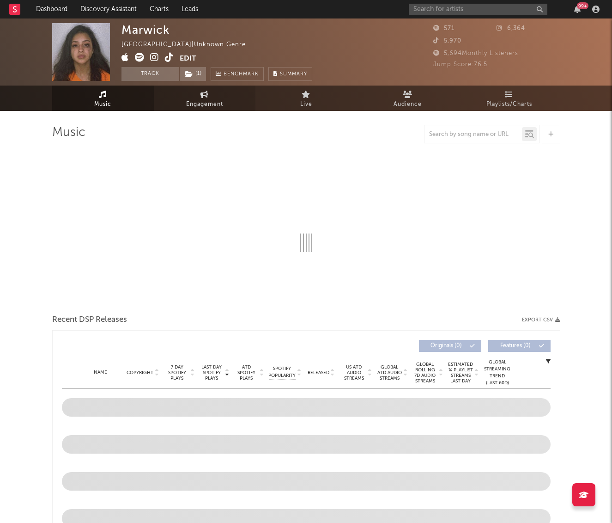
click at [174, 99] on link "Engagement" at bounding box center [205, 98] width 102 height 25
select select "1w"
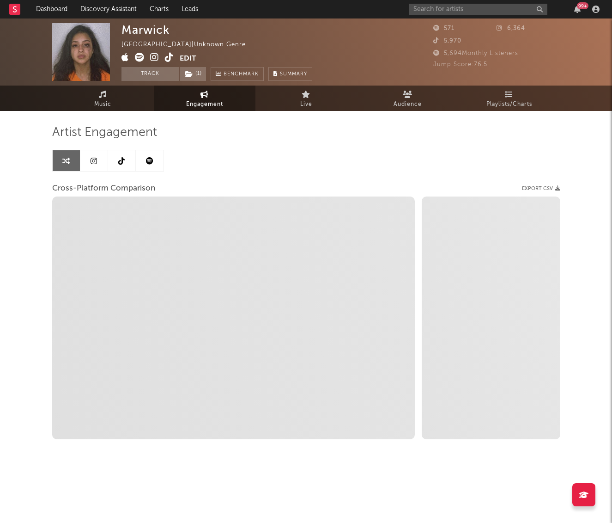
click at [114, 165] on link at bounding box center [122, 160] width 28 height 21
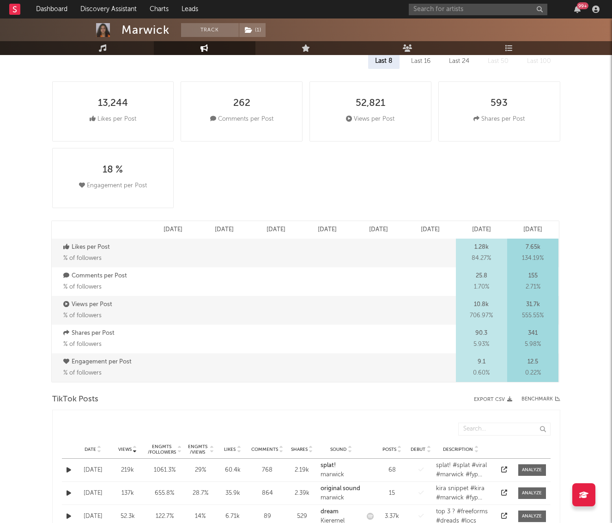
select select "1w"
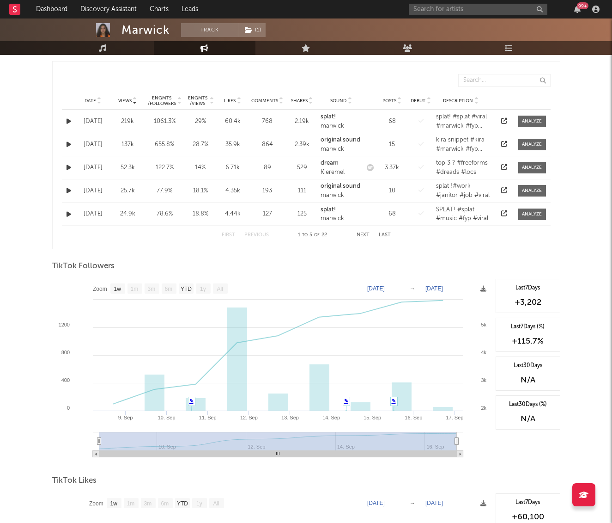
scroll to position [493, 0]
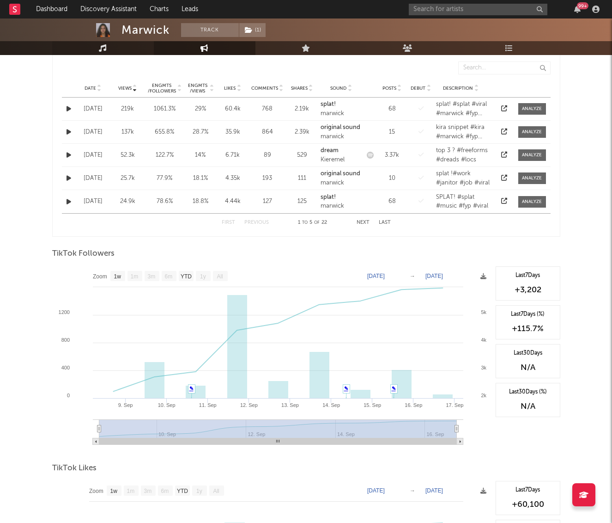
click at [113, 48] on link "Music" at bounding box center [103, 48] width 102 height 14
select select "1w"
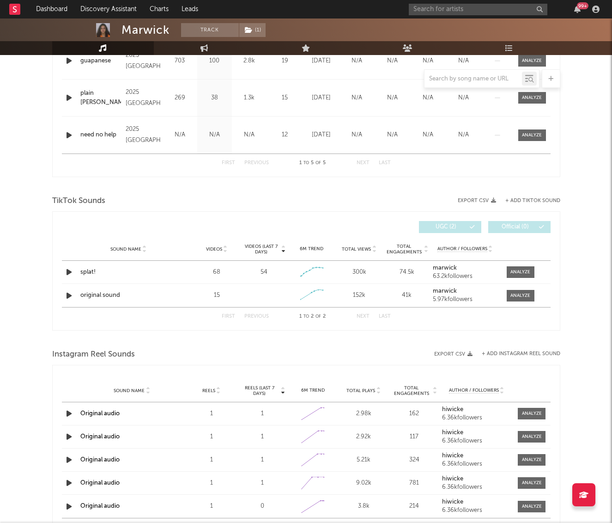
scroll to position [556, 0]
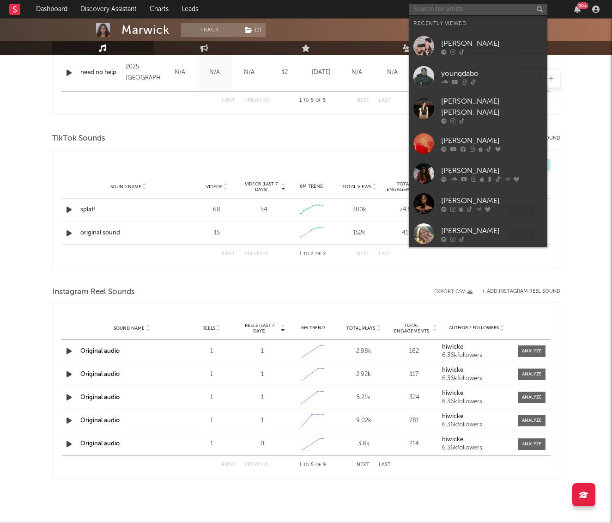
click at [453, 10] on input "text" at bounding box center [478, 10] width 139 height 12
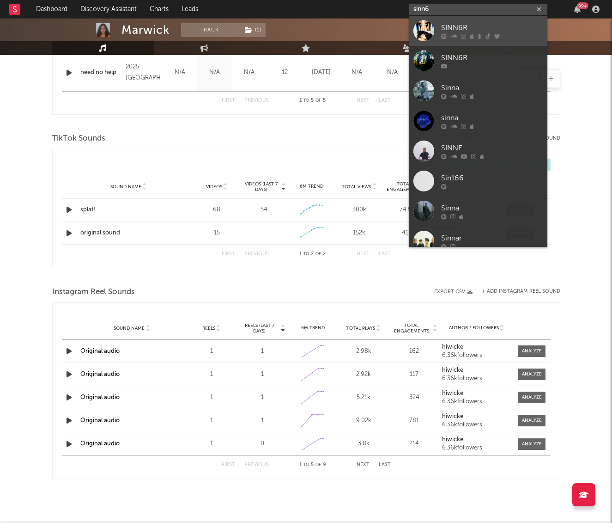
type input "sinn6"
click at [506, 22] on div "SINN6R" at bounding box center [492, 27] width 102 height 11
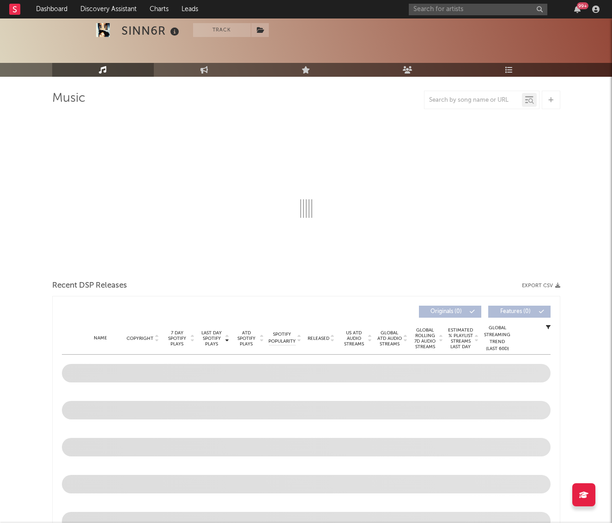
select select "6m"
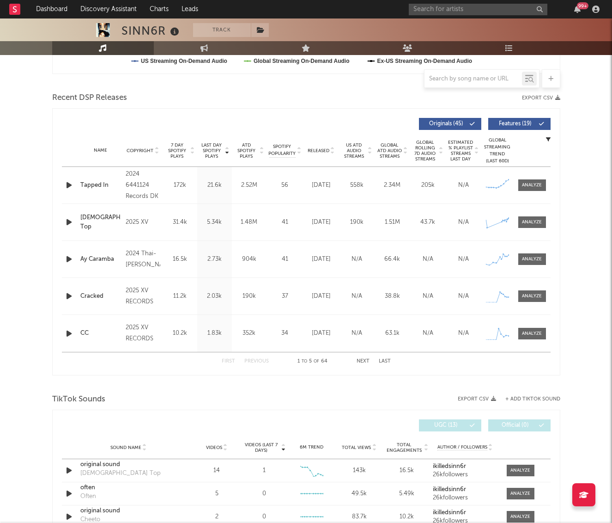
scroll to position [302, 0]
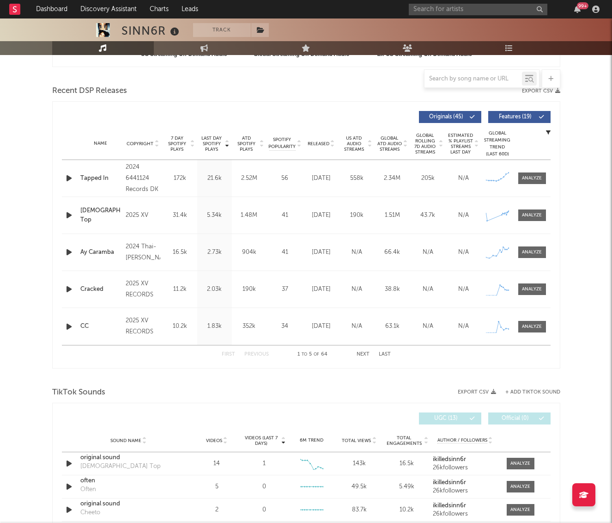
click at [326, 144] on span "Released" at bounding box center [319, 144] width 22 height 6
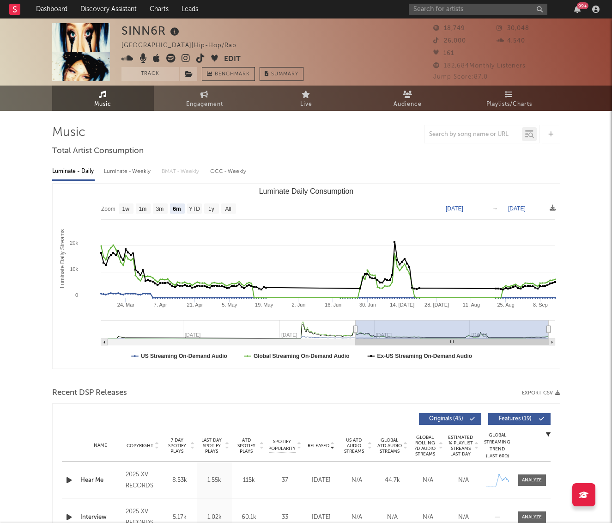
click at [172, 54] on icon at bounding box center [170, 58] width 9 height 9
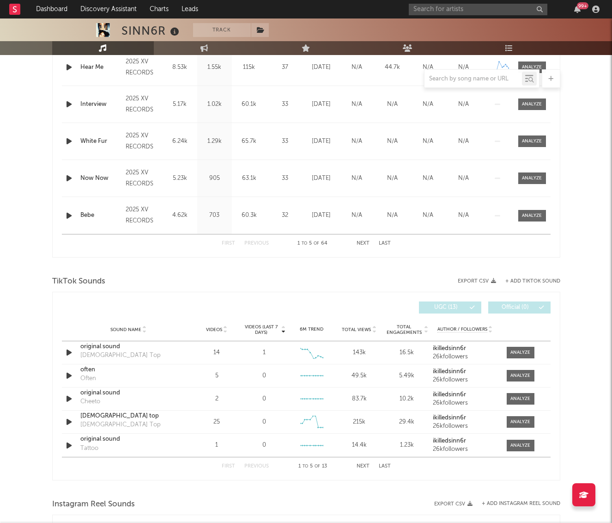
scroll to position [410, 0]
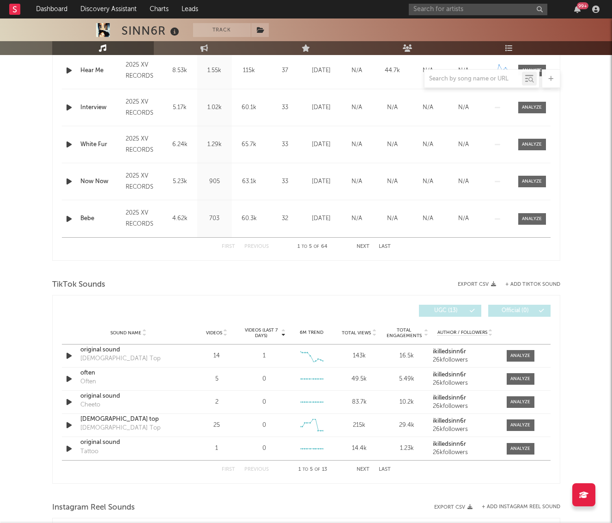
click at [364, 248] on button "Next" at bounding box center [363, 246] width 13 height 5
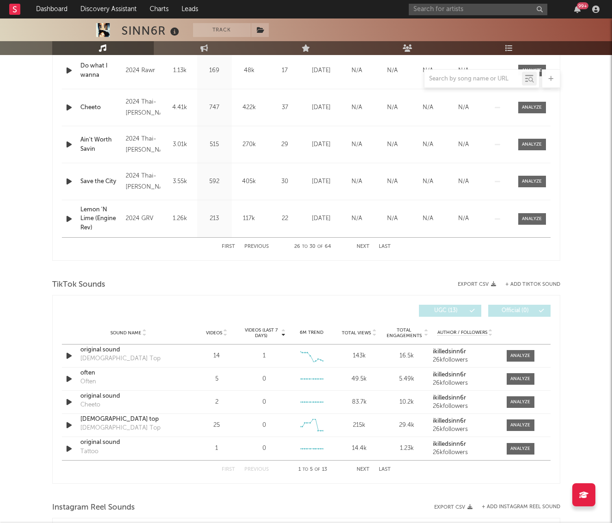
click at [364, 248] on button "Next" at bounding box center [363, 246] width 13 height 5
click at [228, 248] on button "First" at bounding box center [228, 246] width 13 height 5
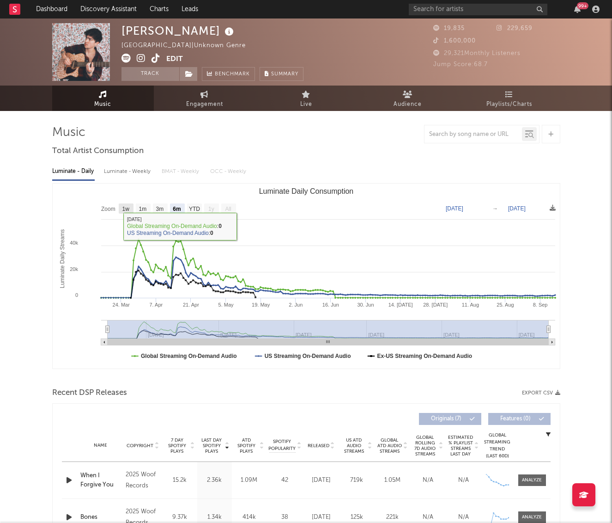
click at [123, 209] on text "1w" at bounding box center [125, 209] width 7 height 6
select select "1w"
type input "2025-09-08"
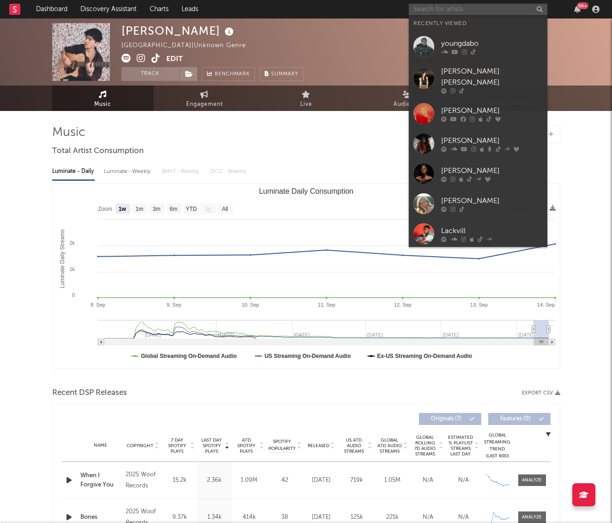
click at [421, 12] on input "text" at bounding box center [478, 10] width 139 height 12
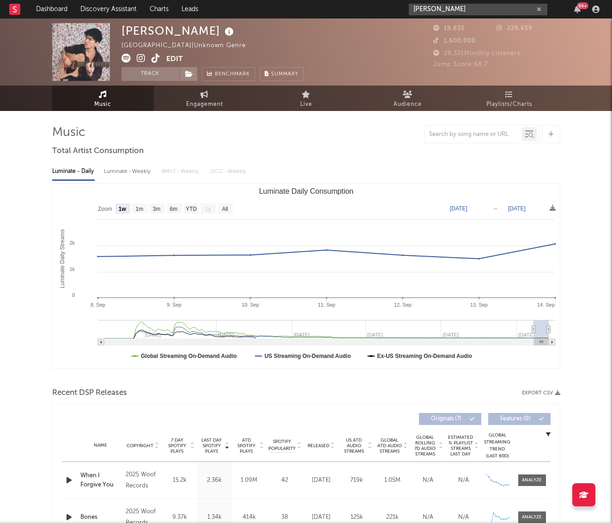
type input "luke allen"
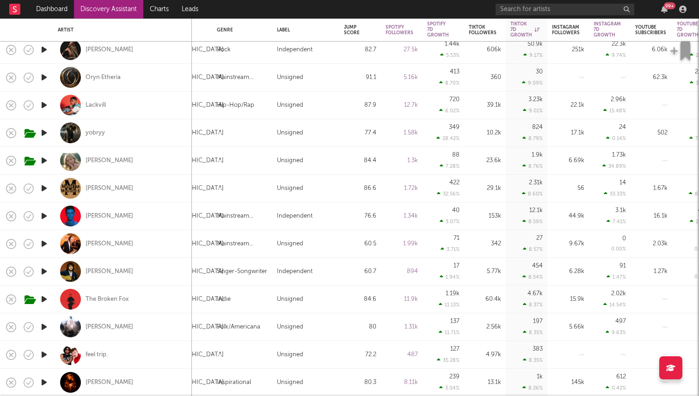
click at [109, 10] on link "Discovery Assistant" at bounding box center [108, 9] width 69 height 18
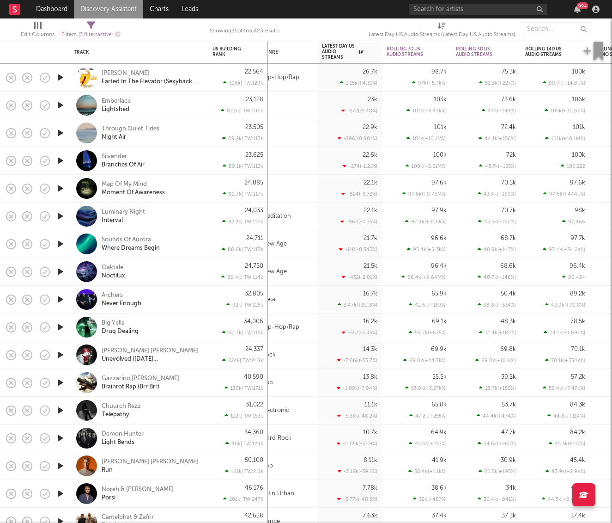
click at [60, 153] on div at bounding box center [60, 161] width 18 height 28
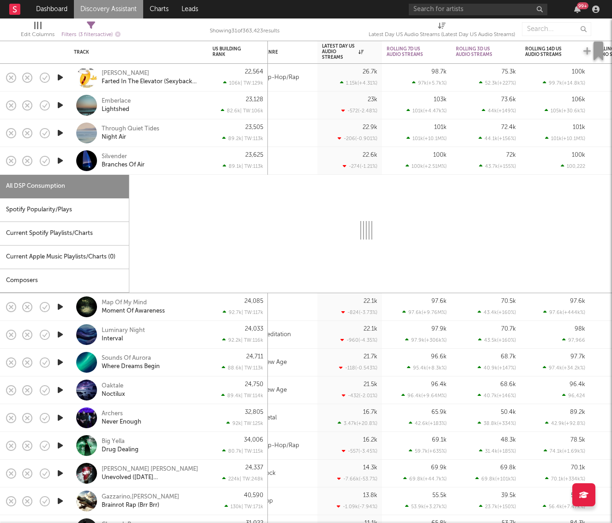
click at [58, 162] on icon "button" at bounding box center [60, 161] width 10 height 12
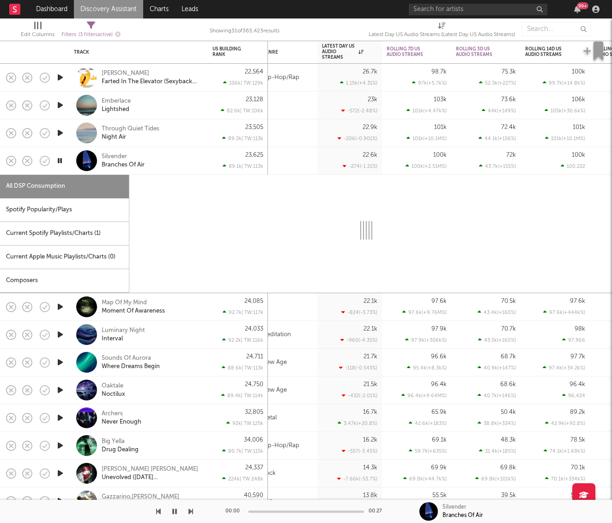
select select "1w"
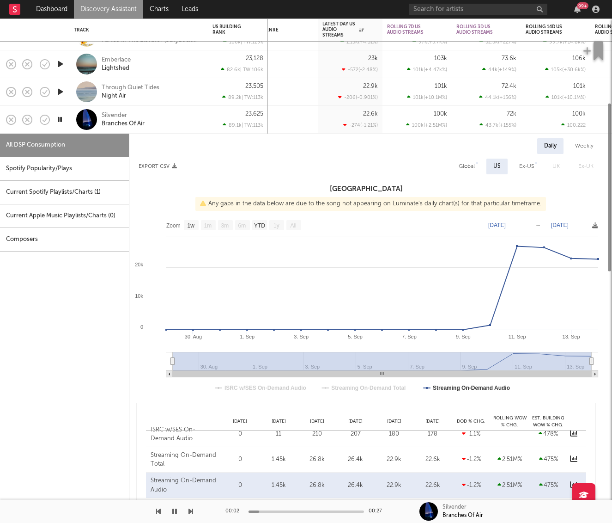
click at [69, 121] on div "Silvender Branches Of Air" at bounding box center [138, 120] width 139 height 28
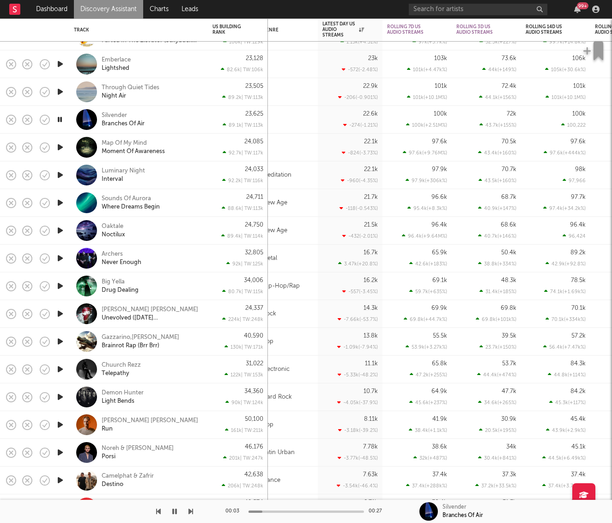
click at [59, 119] on icon "button" at bounding box center [59, 120] width 9 height 12
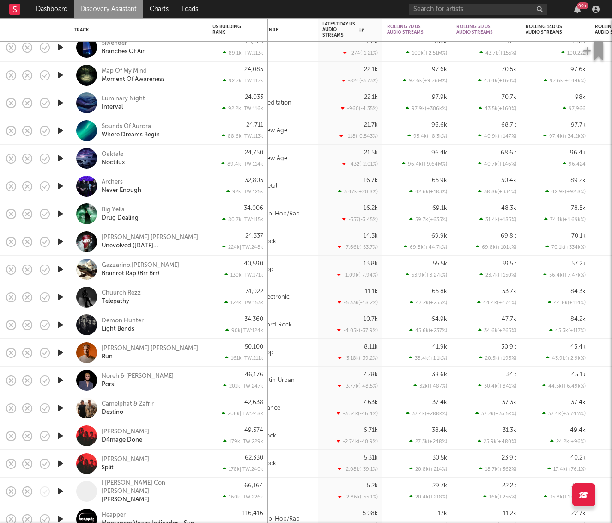
click at [61, 212] on icon "button" at bounding box center [60, 214] width 10 height 12
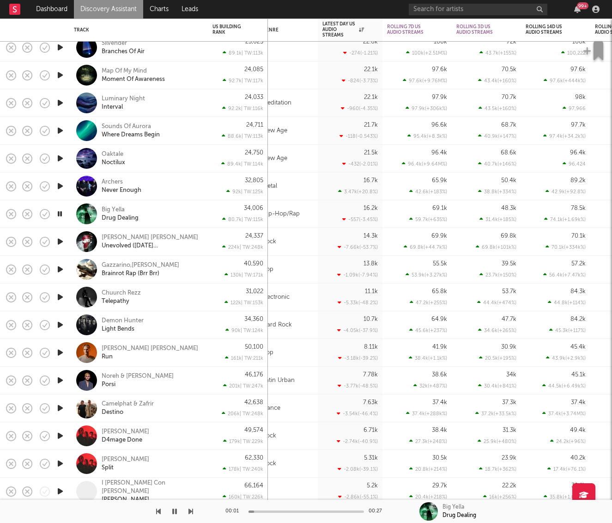
click at [61, 212] on icon "button" at bounding box center [59, 214] width 9 height 12
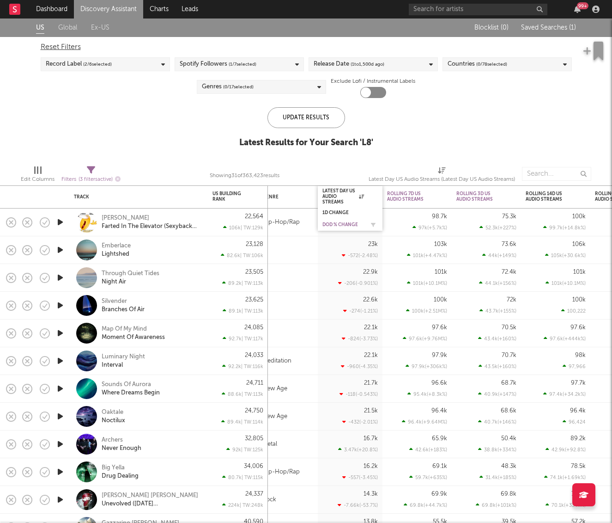
click at [340, 224] on div "DoD % Change" at bounding box center [344, 225] width 42 height 6
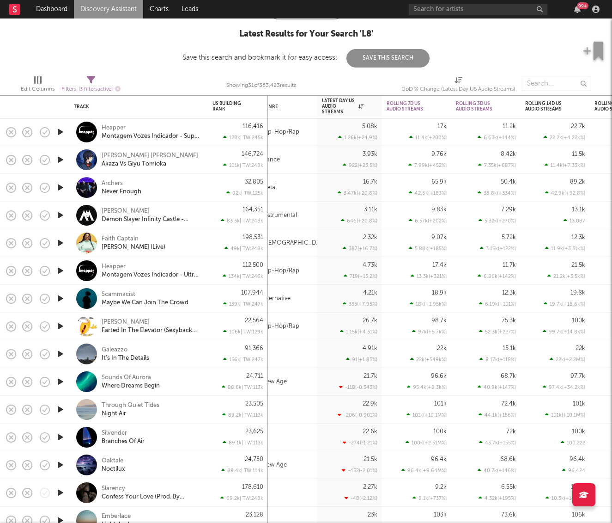
click at [58, 187] on icon "button" at bounding box center [60, 188] width 10 height 12
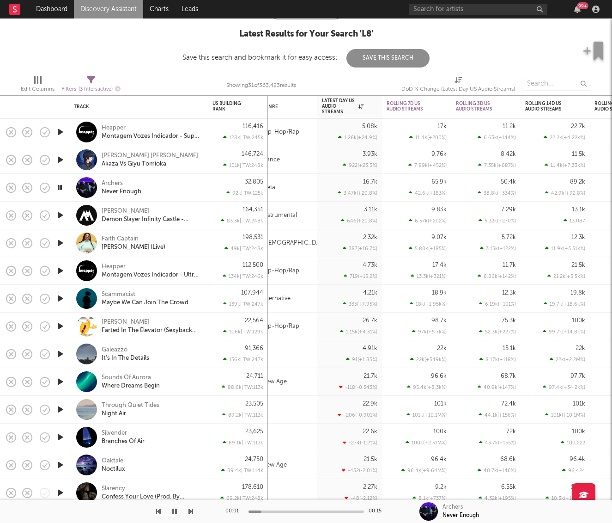
click at [59, 187] on icon "button" at bounding box center [59, 188] width 9 height 12
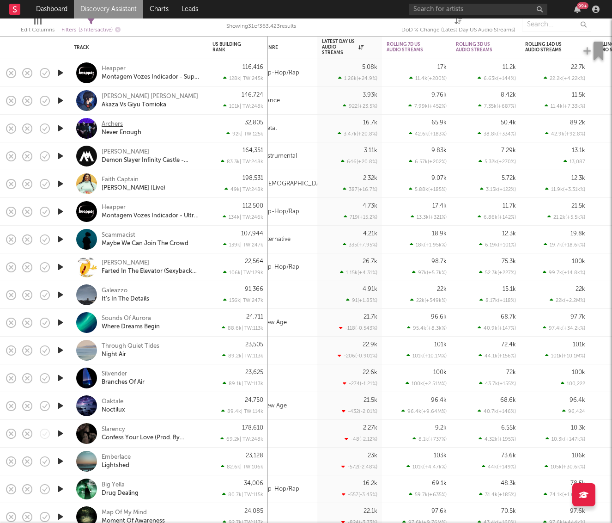
click at [112, 120] on div "Archers" at bounding box center [112, 124] width 21 height 8
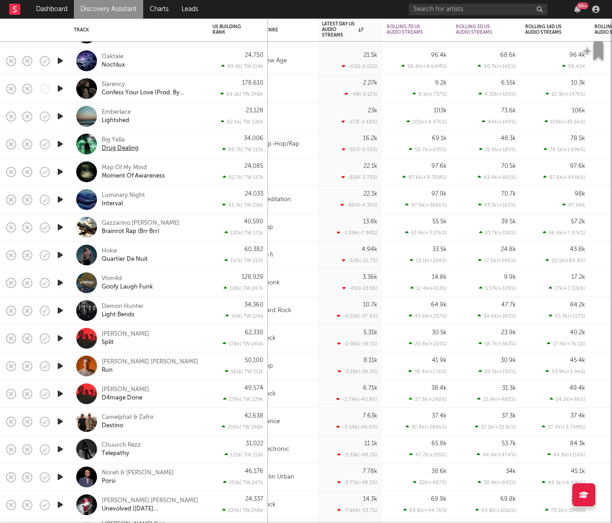
click at [113, 144] on div "Drug Dealing" at bounding box center [120, 148] width 37 height 8
click at [108, 137] on div "Big Yella" at bounding box center [113, 140] width 23 height 8
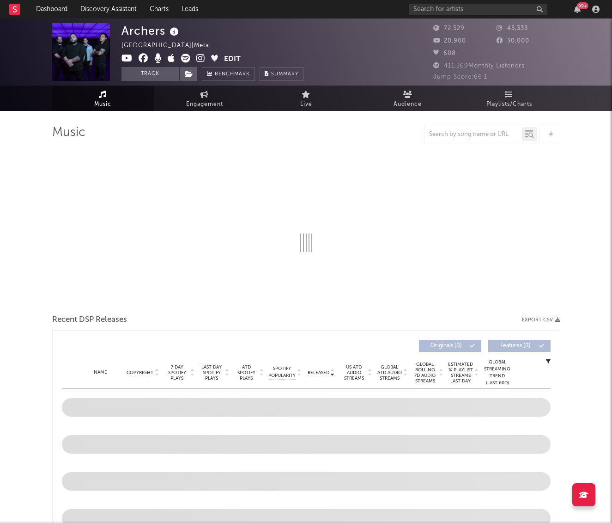
select select "6m"
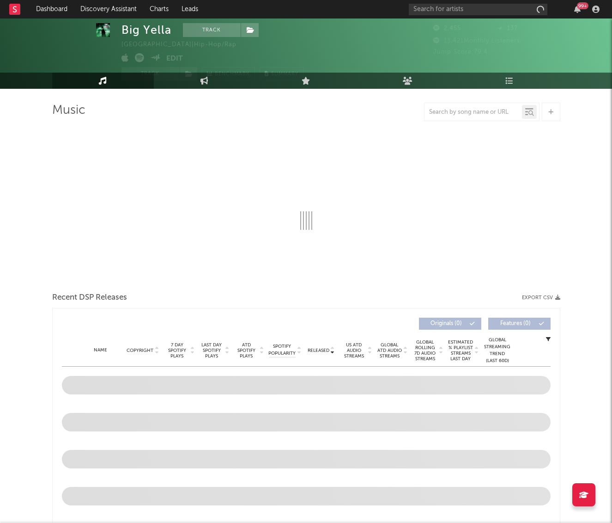
select select "1w"
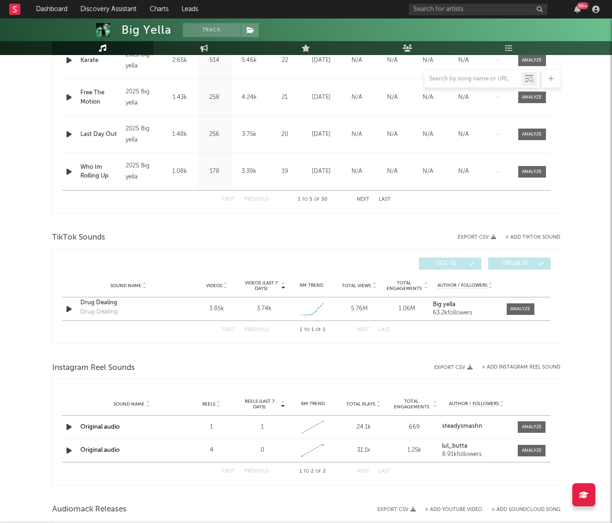
scroll to position [471, 0]
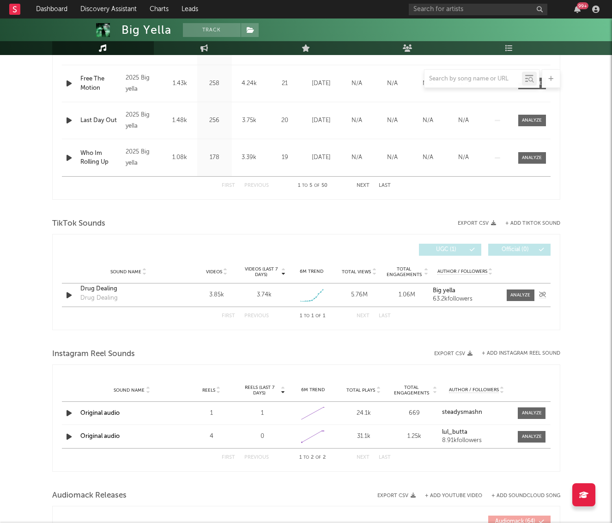
click at [64, 295] on icon "button" at bounding box center [69, 295] width 10 height 12
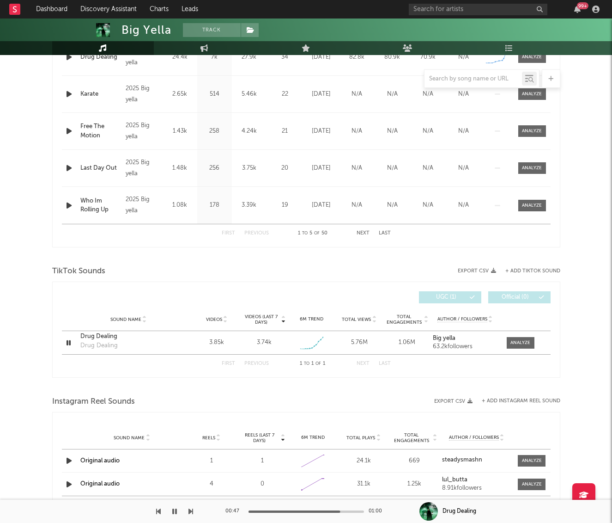
scroll to position [504, 0]
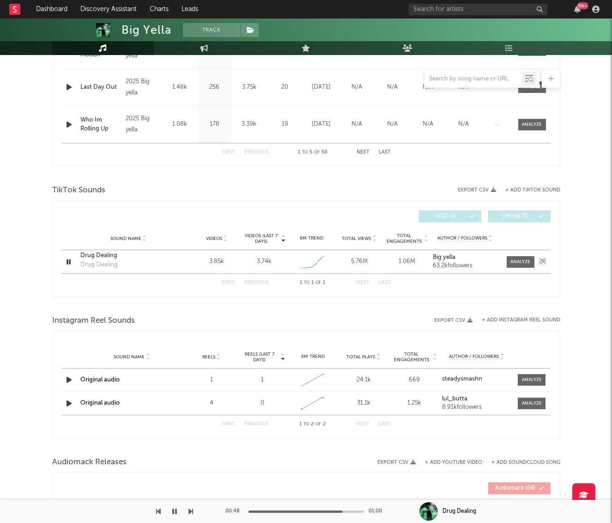
click at [110, 259] on div "Drug Dealing" at bounding box center [128, 255] width 97 height 9
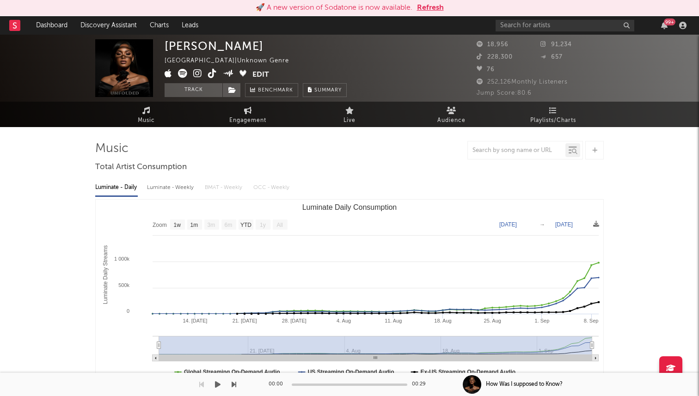
select select "1w"
